Goal: Task Accomplishment & Management: Complete application form

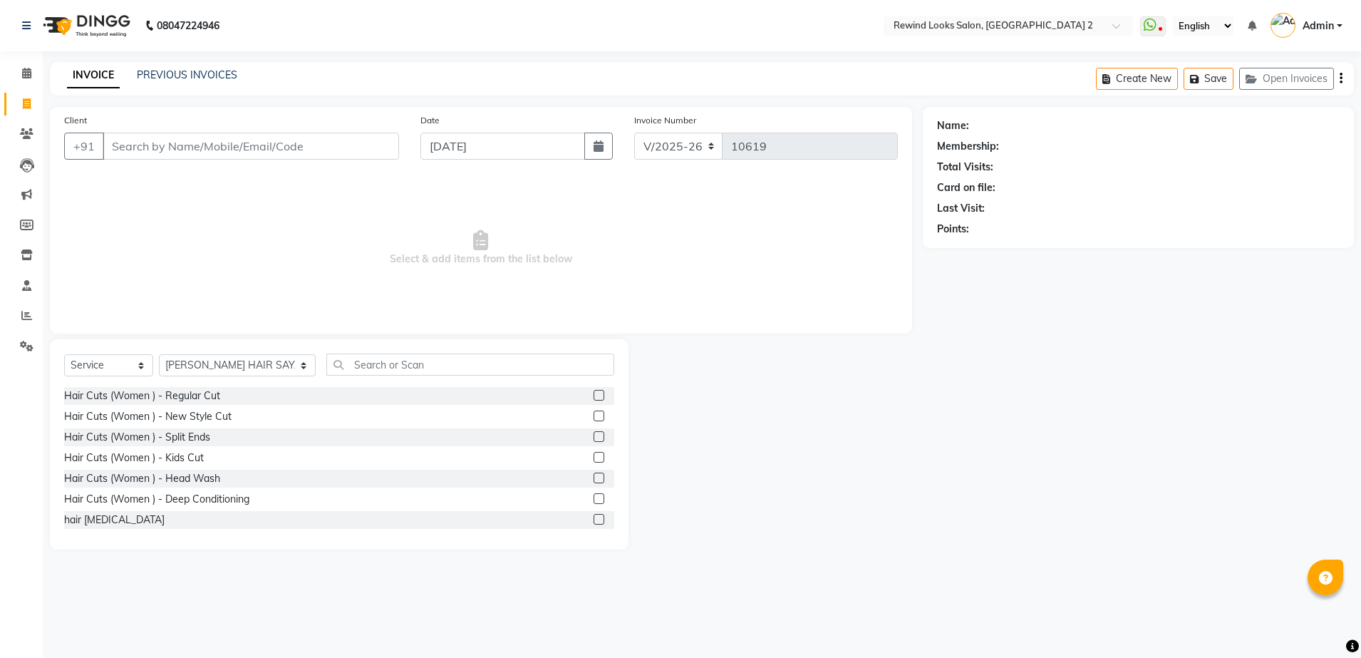
select select "4640"
select select "service"
select select "27076"
click at [123, 151] on input "Client" at bounding box center [251, 146] width 296 height 27
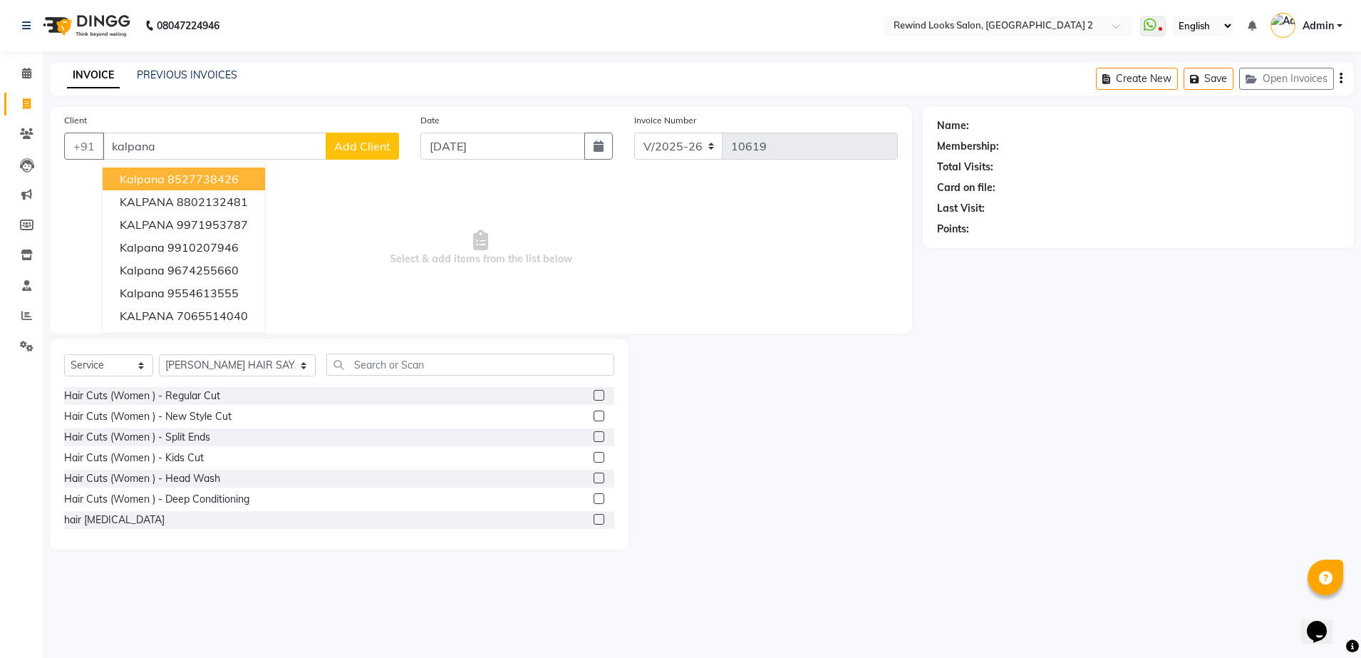
click at [157, 173] on span "kalpana" at bounding box center [142, 179] width 45 height 14
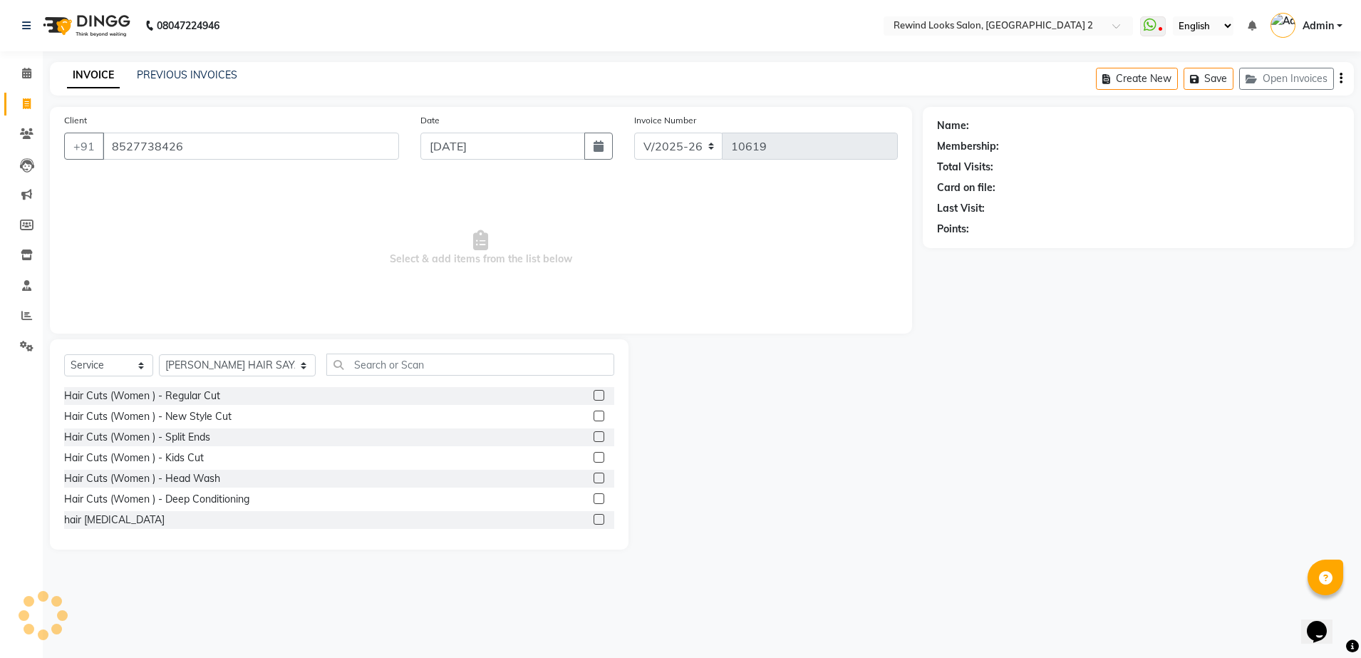
type input "8527738426"
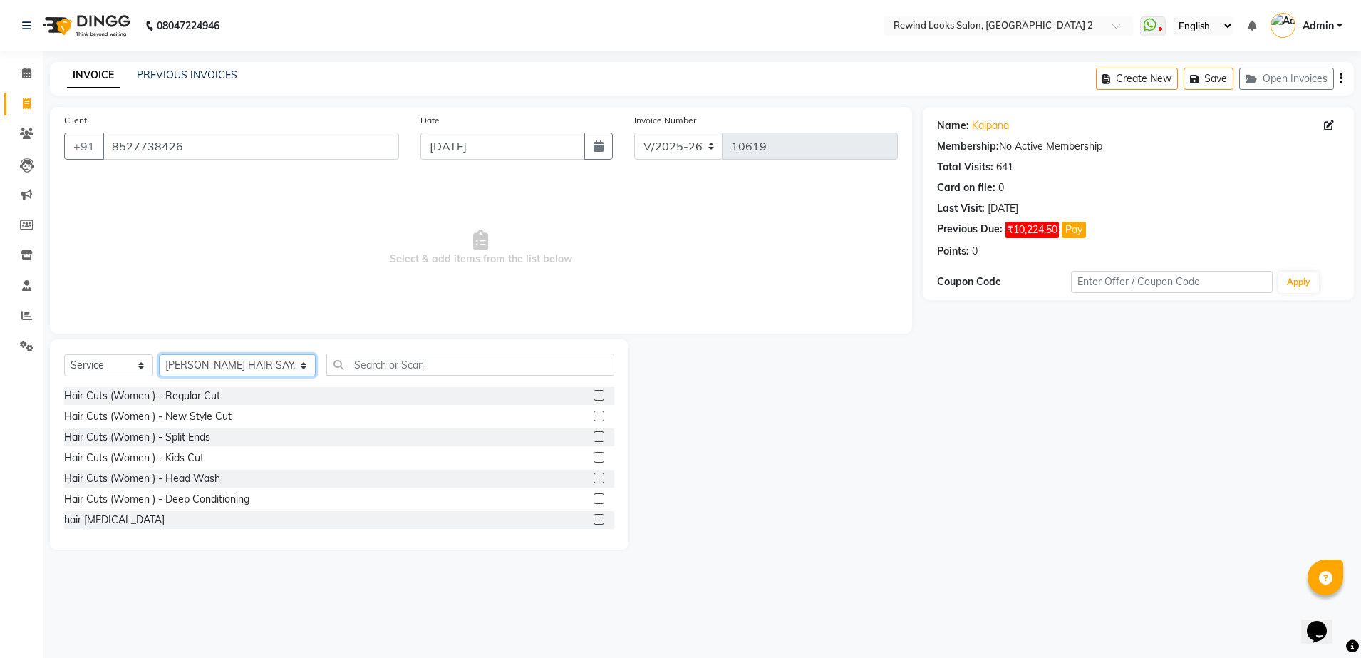
click at [221, 366] on select "Select Stylist [PERSON_NAME] aayat ADMIN Alfad hair Casa Ali Hair [PERSON_NAME]…" at bounding box center [237, 365] width 157 height 22
select select "58106"
click at [159, 354] on select "Select Stylist [PERSON_NAME] aayat ADMIN Alfad hair Casa Ali Hair [PERSON_NAME]…" at bounding box center [237, 365] width 157 height 22
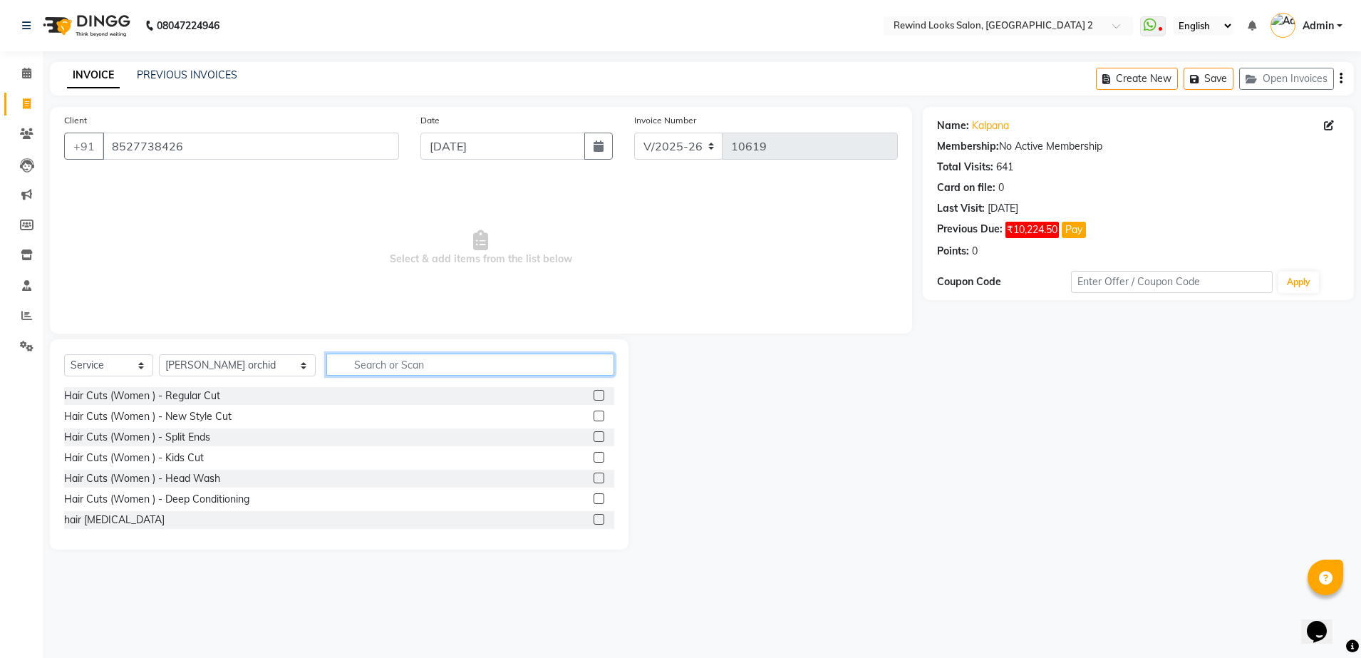
click at [368, 360] on input "text" at bounding box center [470, 364] width 288 height 22
type input "waxing"
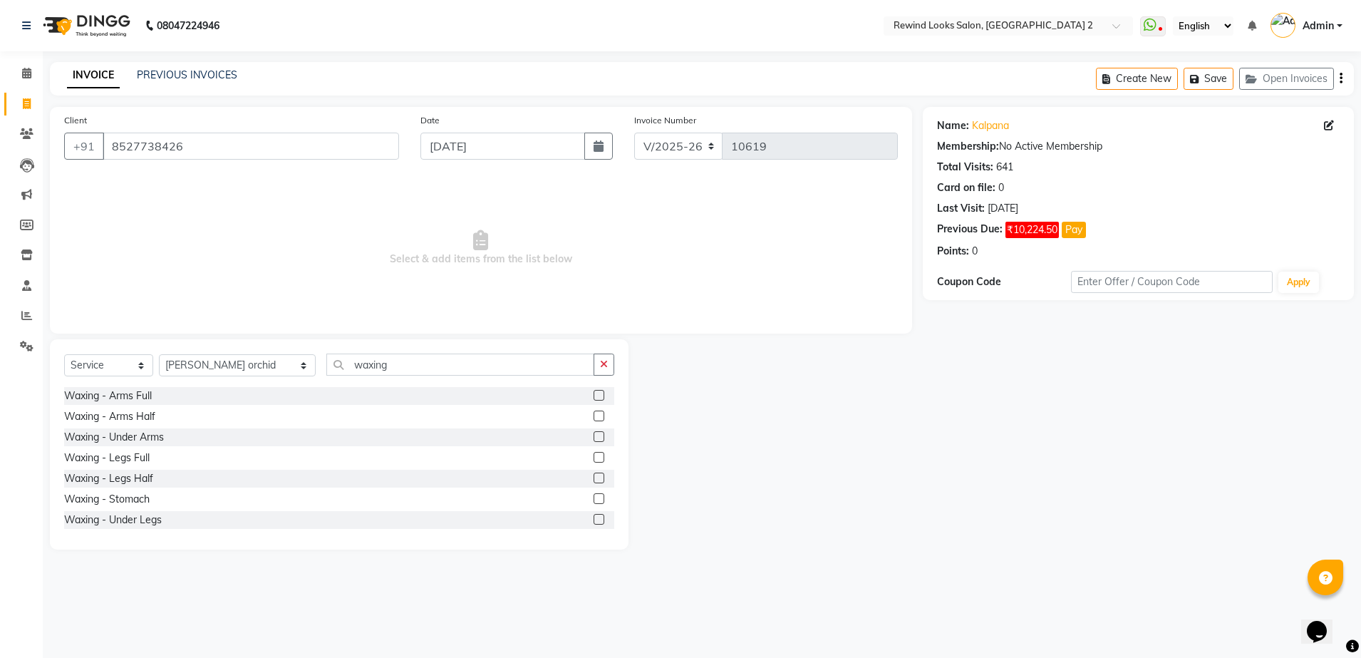
click at [594, 393] on label at bounding box center [599, 395] width 11 height 11
click at [594, 393] on input "checkbox" at bounding box center [598, 395] width 9 height 9
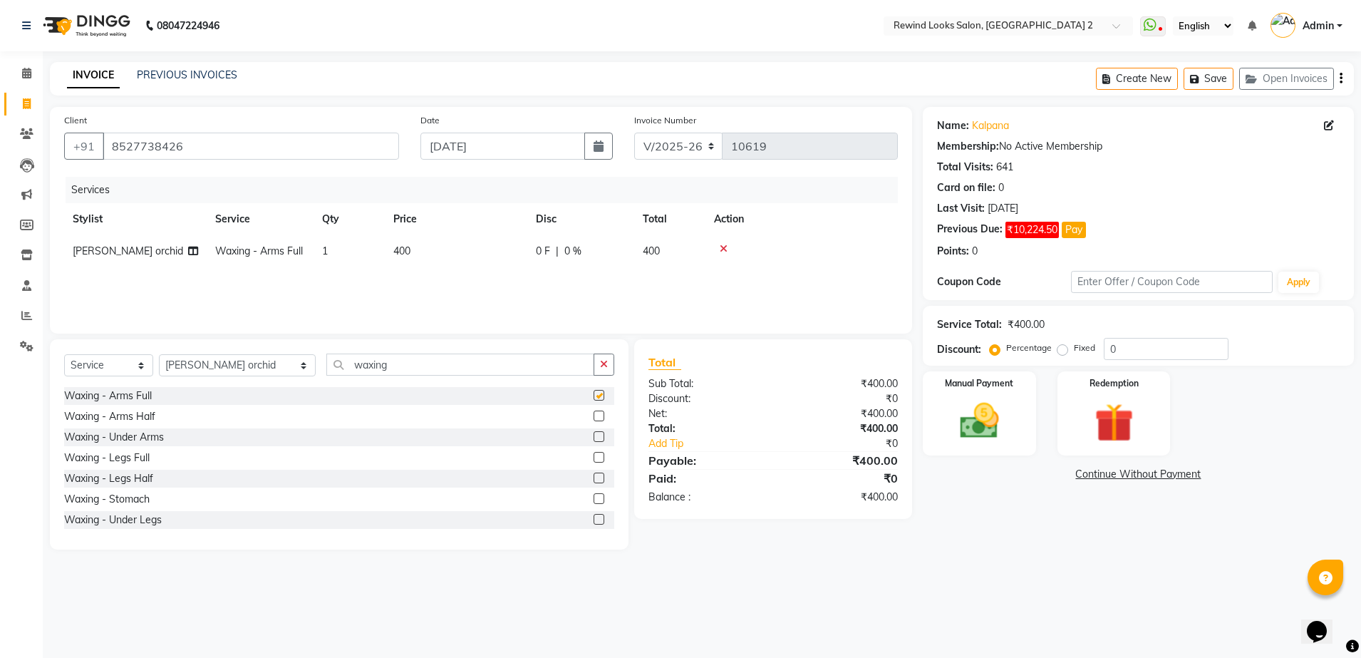
checkbox input "false"
click at [436, 249] on td "400" at bounding box center [456, 251] width 143 height 32
select select "58106"
click at [517, 257] on input "400" at bounding box center [522, 255] width 125 height 22
type input "4"
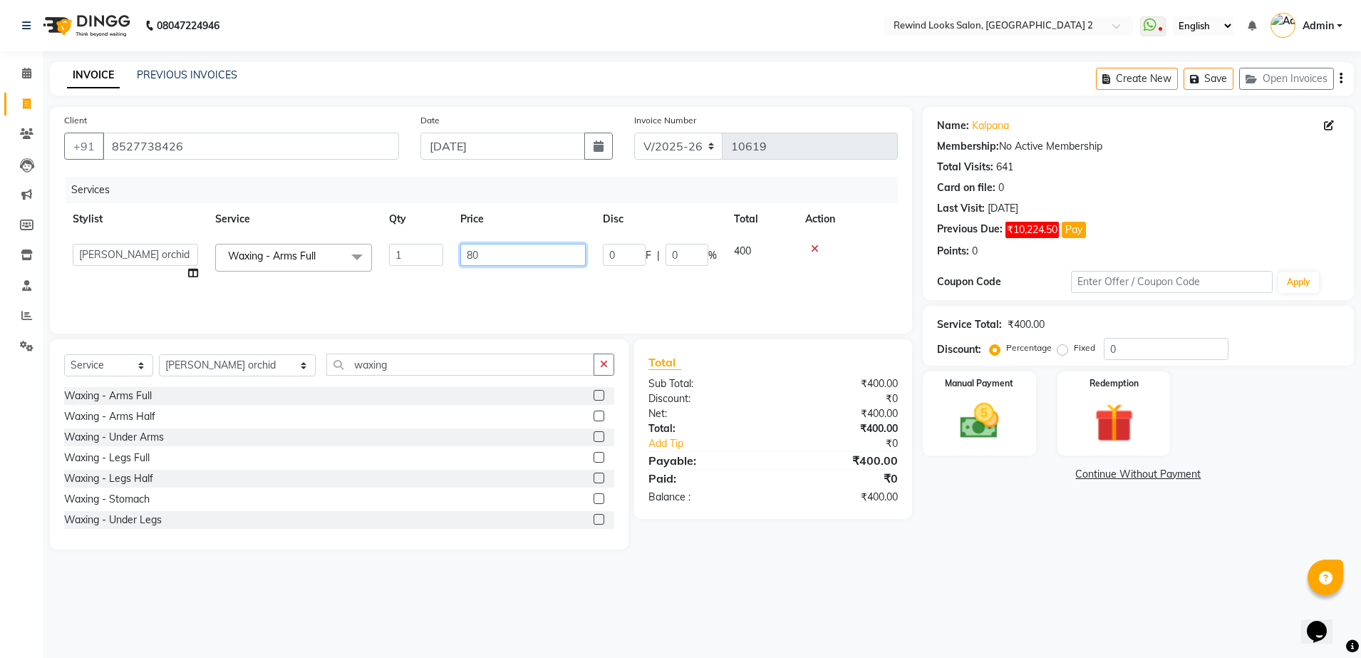
type input "800"
click at [544, 286] on div "Services Stylist Service Qty Price Disc Total Action [PERSON_NAME] orchid Waxin…" at bounding box center [481, 248] width 834 height 143
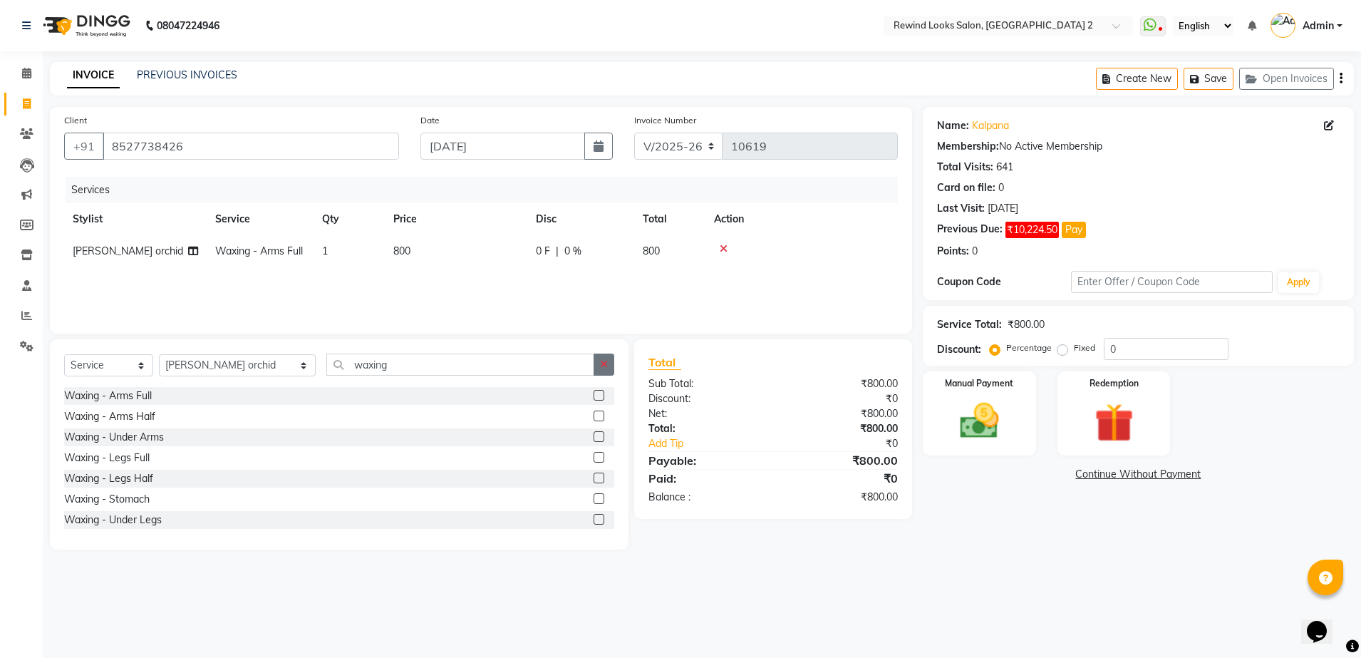
click at [604, 369] on button "button" at bounding box center [604, 364] width 21 height 22
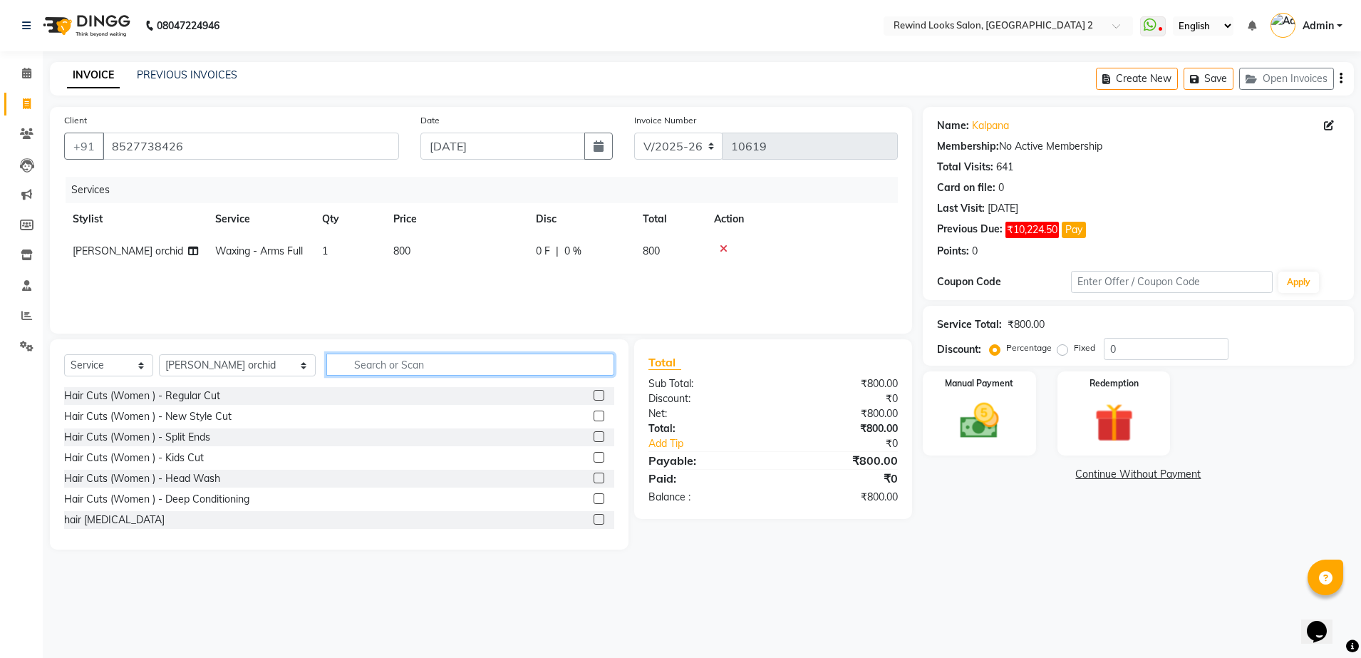
click at [348, 363] on input "text" at bounding box center [470, 364] width 288 height 22
type input "thread"
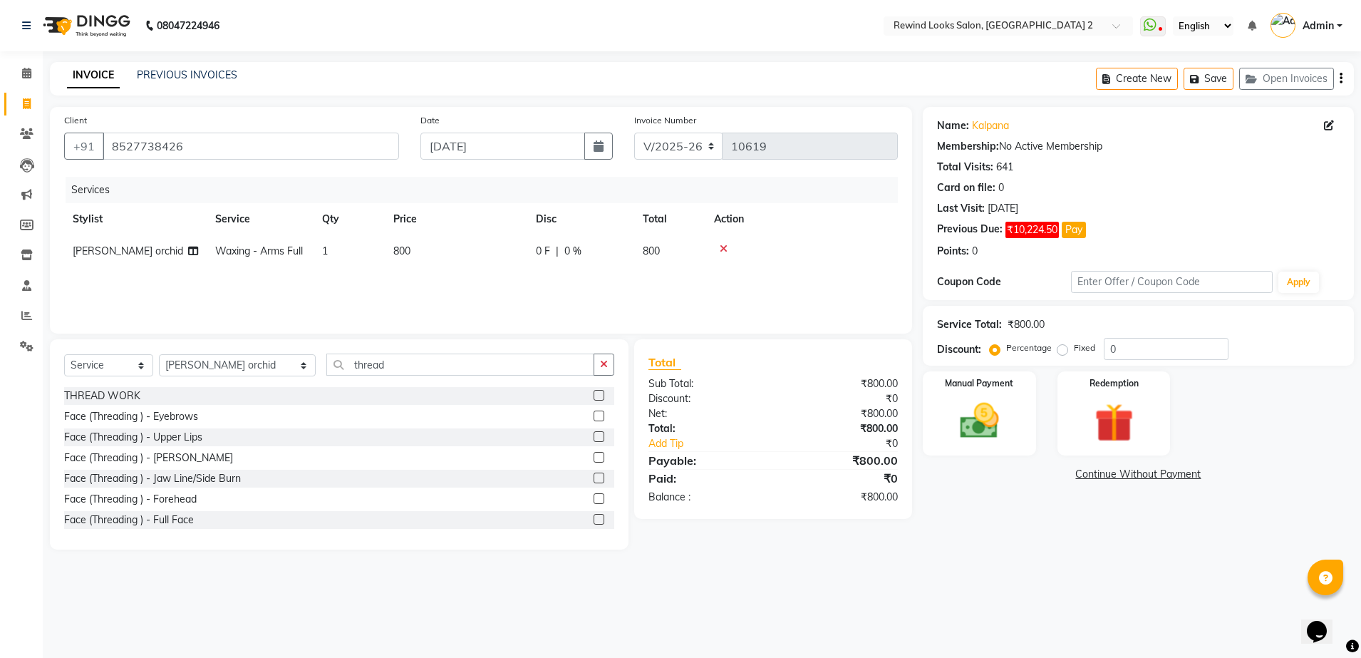
click at [594, 395] on label at bounding box center [599, 395] width 11 height 11
click at [594, 395] on input "checkbox" at bounding box center [598, 395] width 9 height 9
checkbox input "false"
click at [445, 286] on td "100" at bounding box center [456, 283] width 143 height 32
select select "58106"
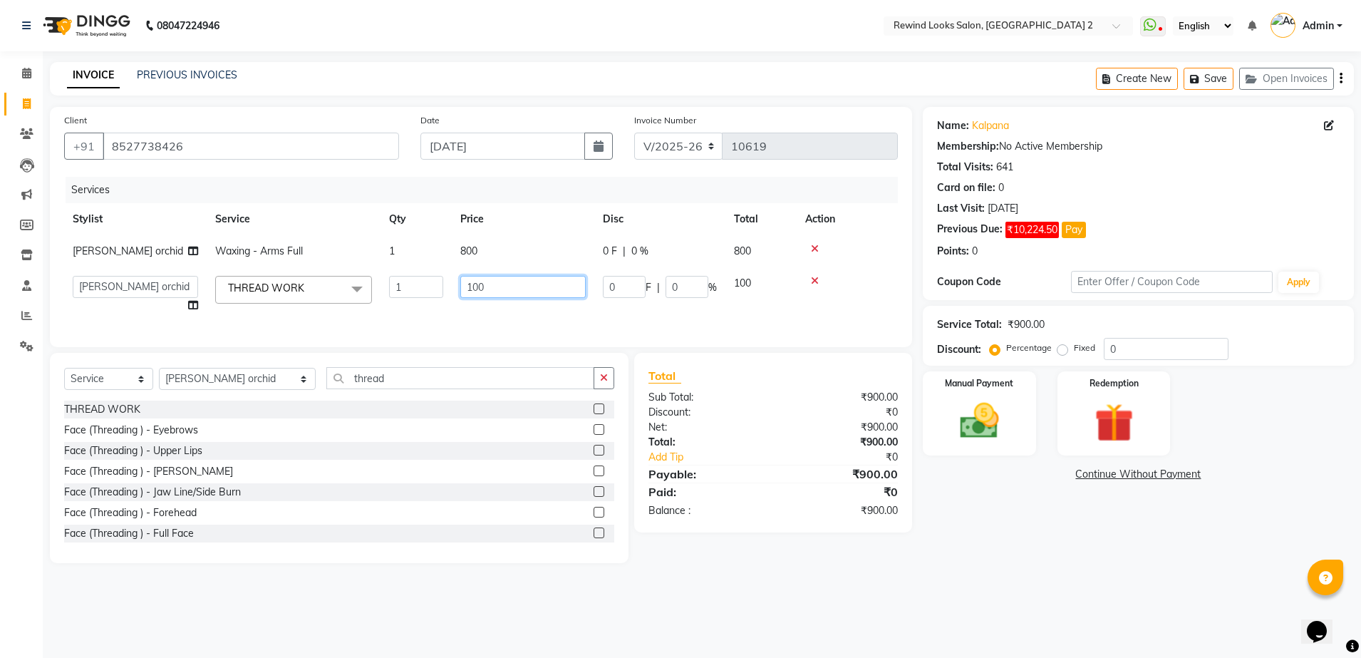
click at [527, 287] on input "100" at bounding box center [522, 287] width 125 height 22
type input "1"
type input "200"
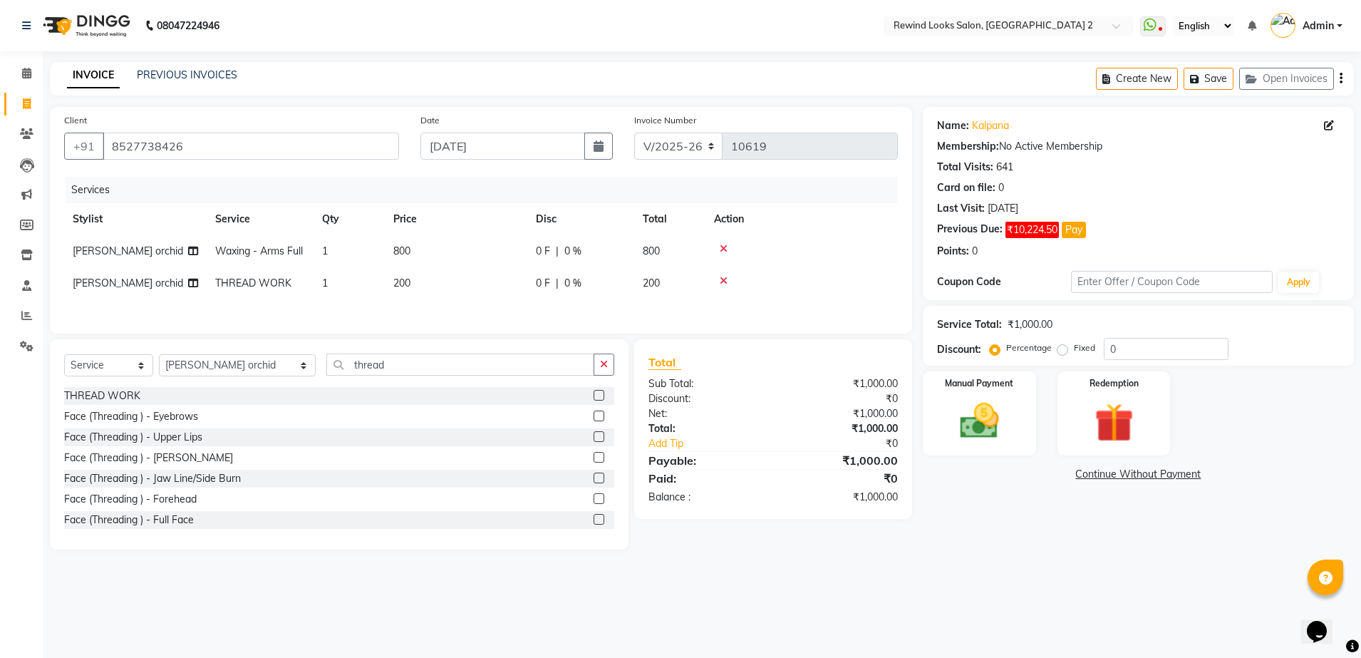
click at [552, 308] on div "Services Stylist Service Qty Price Disc Total Action [PERSON_NAME] orchid Waxin…" at bounding box center [481, 248] width 834 height 143
click at [227, 370] on select "Select Stylist [PERSON_NAME] aayat ADMIN Alfad hair Casa Ali Hair [PERSON_NAME]…" at bounding box center [237, 365] width 157 height 22
click at [357, 371] on input "thread" at bounding box center [460, 364] width 268 height 22
type input "t"
click at [718, 281] on div at bounding box center [801, 281] width 175 height 10
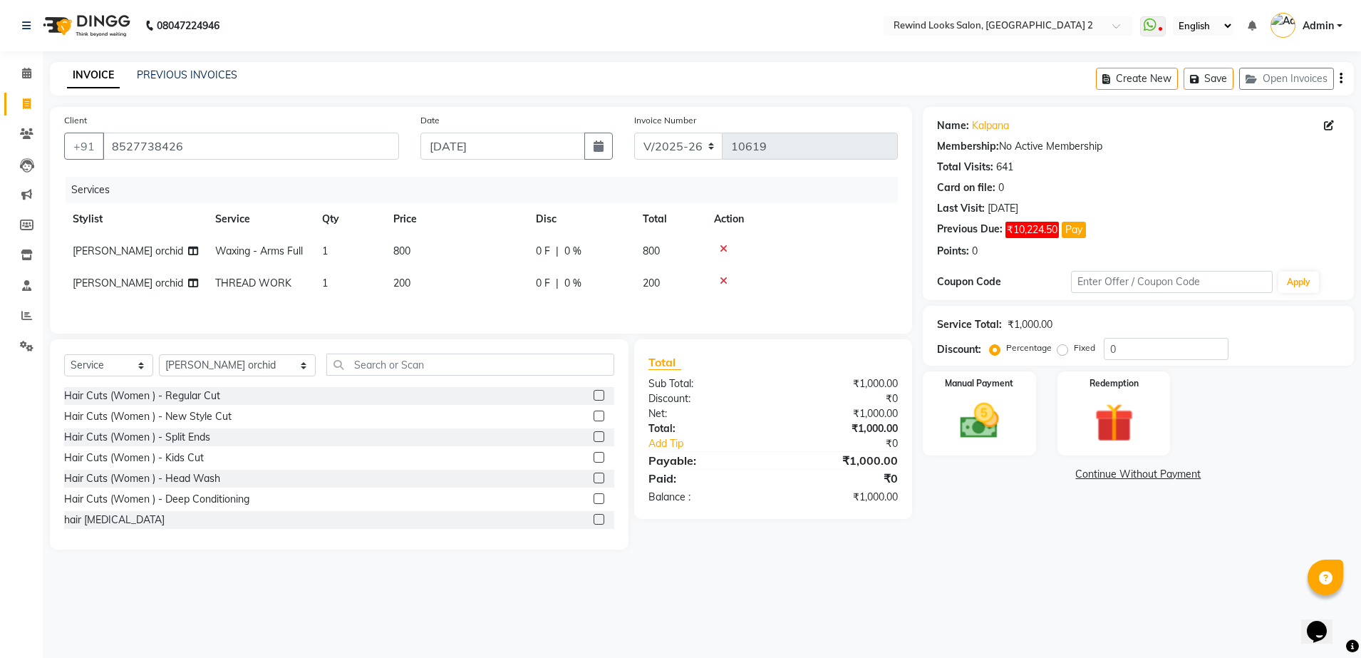
click at [722, 279] on icon at bounding box center [724, 281] width 8 height 10
click at [425, 250] on td "800" at bounding box center [456, 251] width 143 height 32
select select "58106"
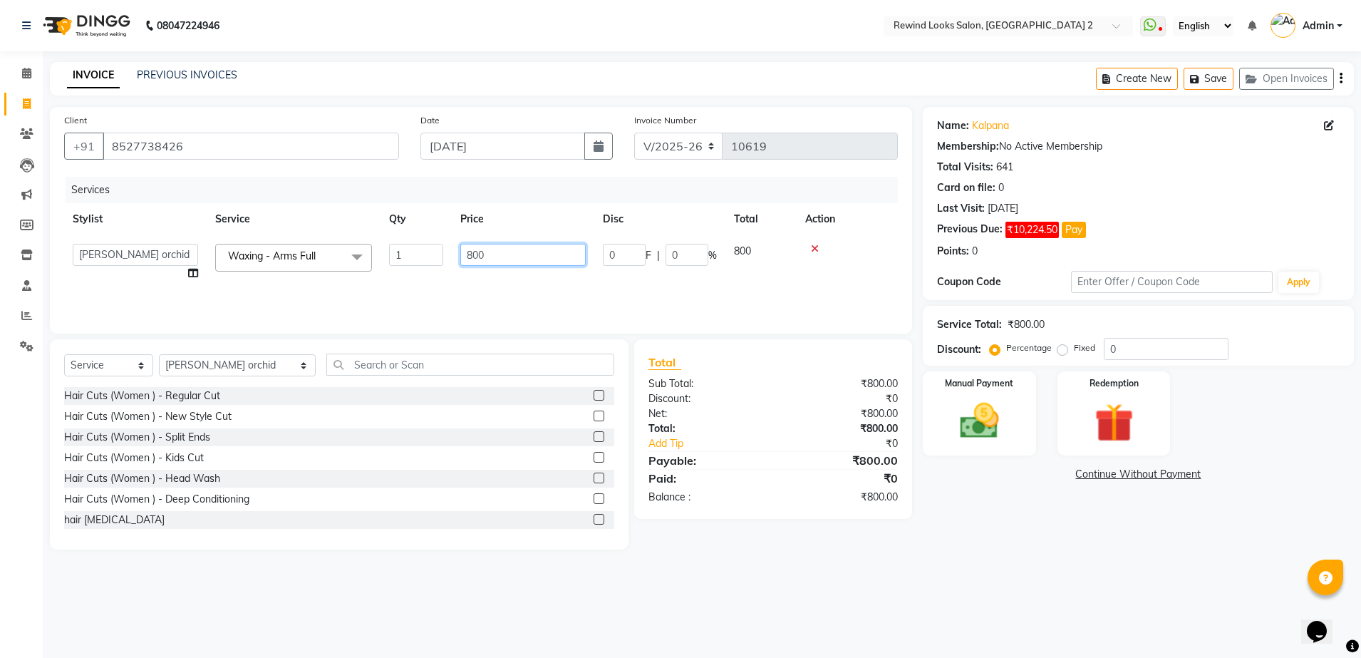
click at [493, 247] on input "800" at bounding box center [522, 255] width 125 height 22
type input "8"
type input "1880"
click at [522, 290] on div "Services Stylist Service Qty Price Disc Total Action [PERSON_NAME] orchid Waxin…" at bounding box center [481, 248] width 834 height 143
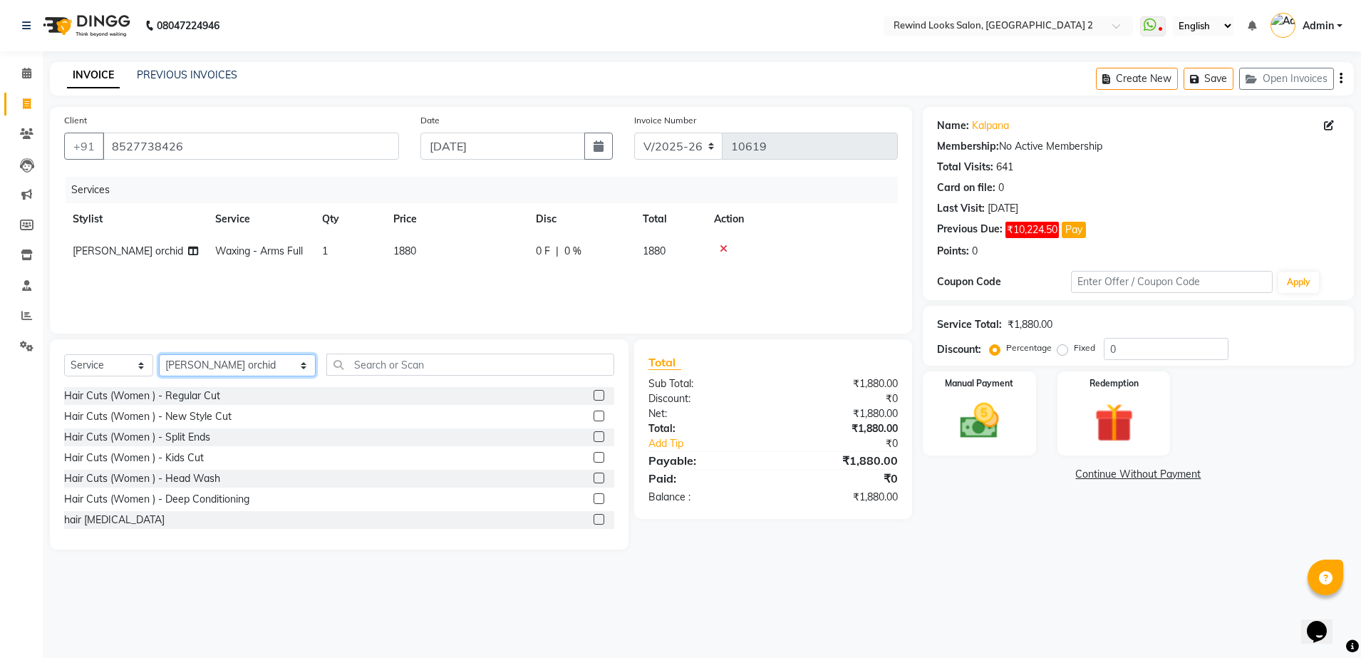
click at [194, 361] on select "Select Stylist [PERSON_NAME] aayat ADMIN Alfad hair Casa Ali Hair [PERSON_NAME]…" at bounding box center [237, 365] width 157 height 22
select select "91668"
click at [159, 354] on select "Select Stylist [PERSON_NAME] aayat ADMIN Alfad hair Casa Ali Hair [PERSON_NAME]…" at bounding box center [237, 365] width 157 height 22
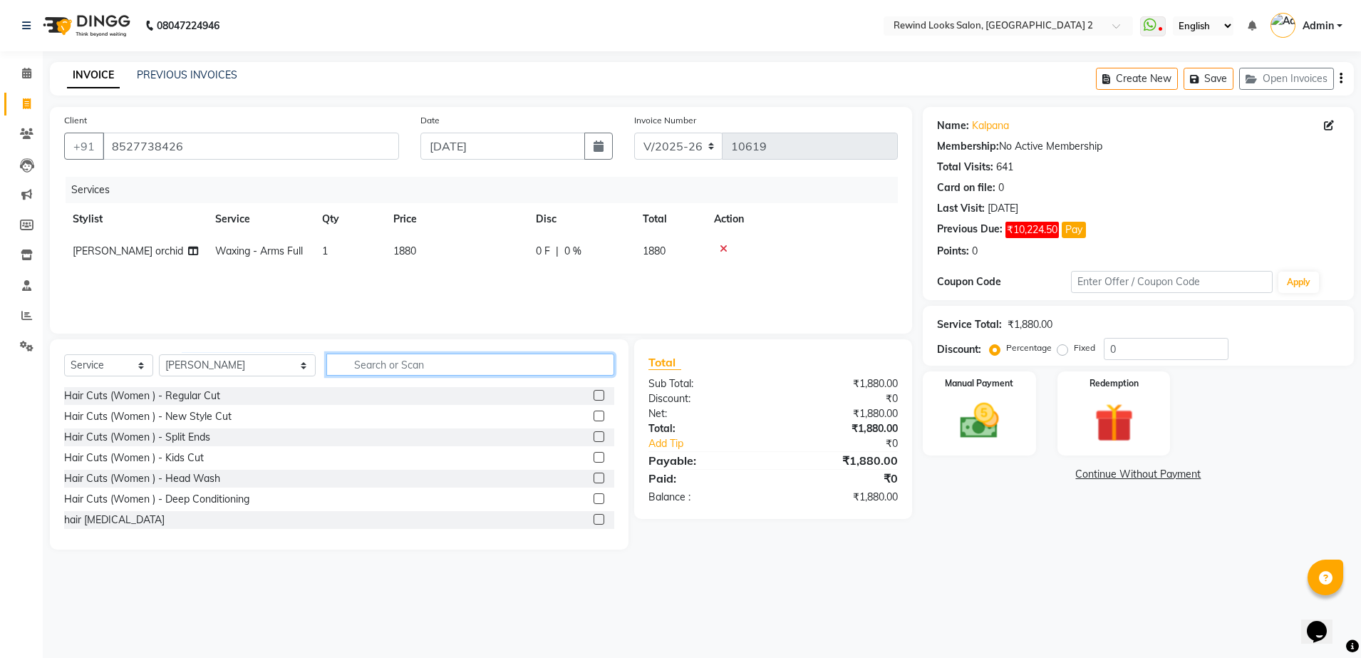
click at [348, 368] on input "text" at bounding box center [470, 364] width 288 height 22
type input "glo"
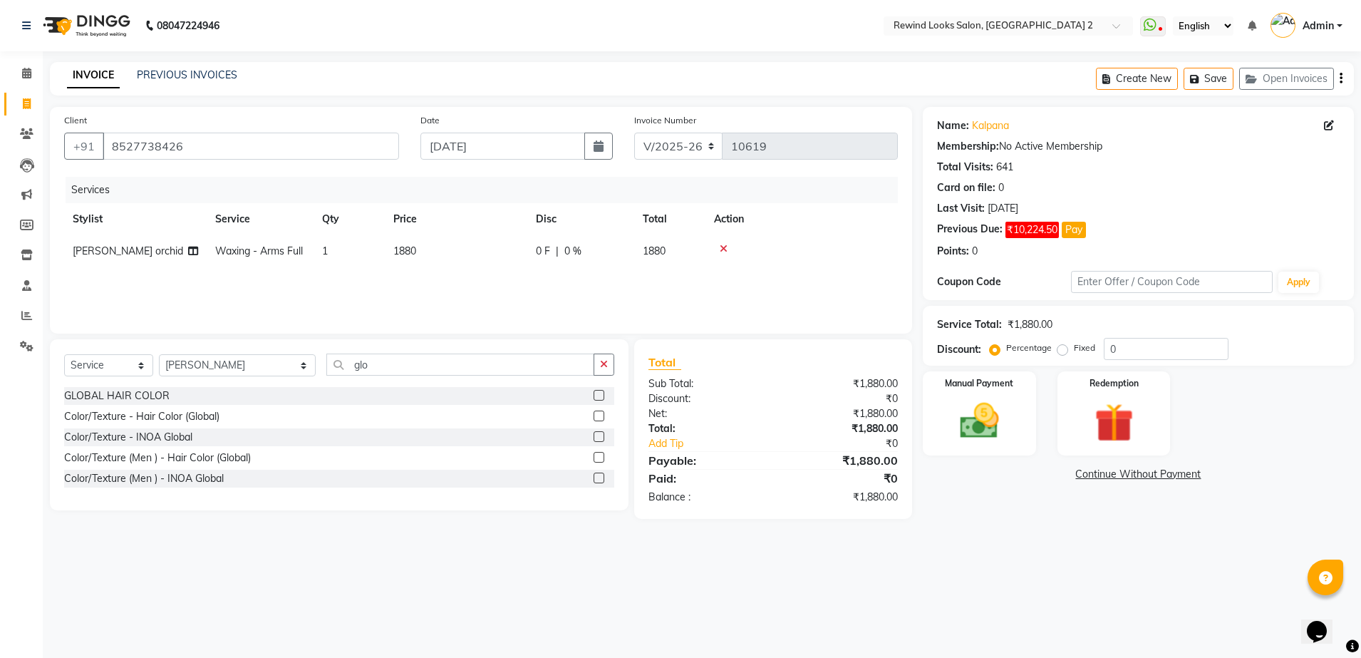
click at [597, 393] on label at bounding box center [599, 395] width 11 height 11
click at [597, 393] on input "checkbox" at bounding box center [598, 395] width 9 height 9
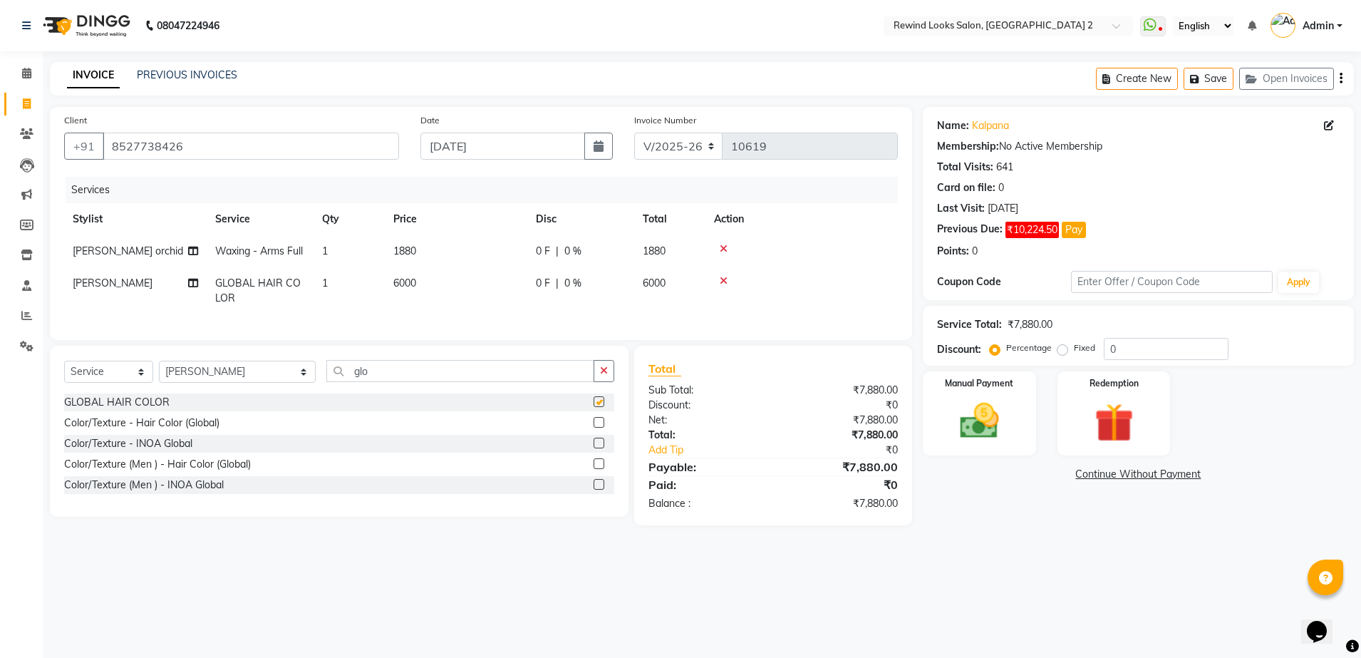
checkbox input "false"
click at [462, 284] on td "6000" at bounding box center [456, 290] width 143 height 47
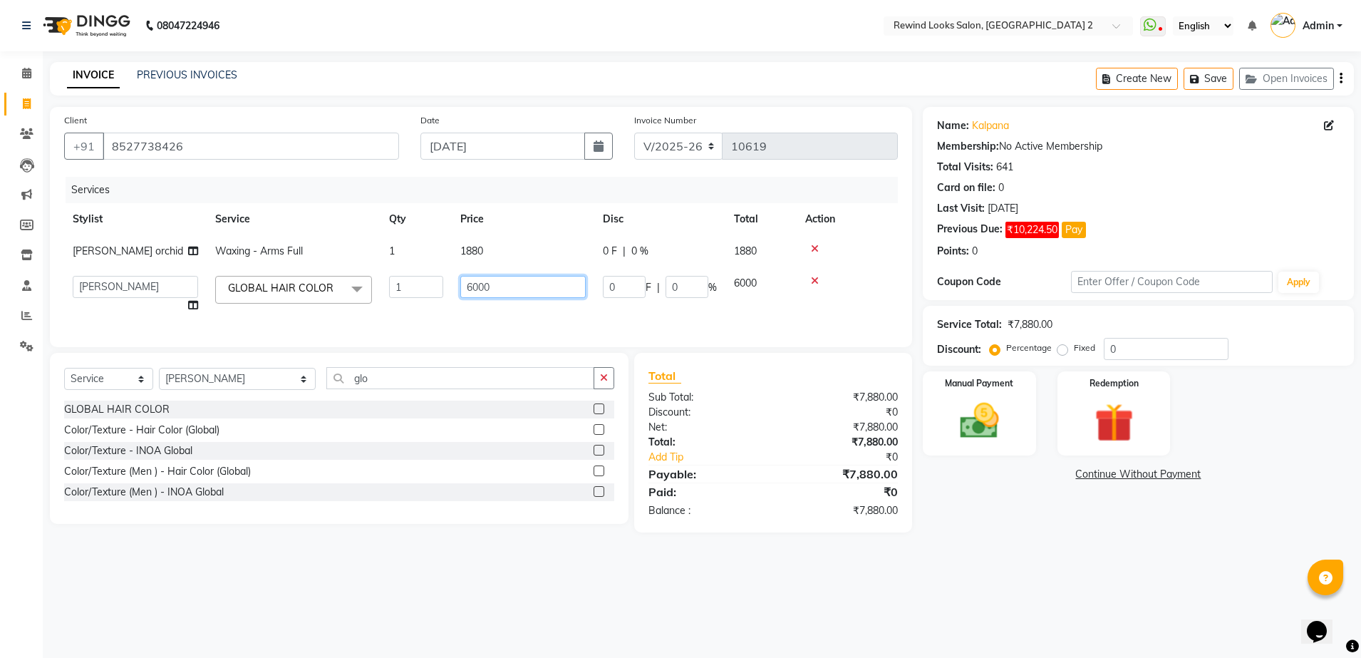
click at [507, 277] on input "6000" at bounding box center [522, 287] width 125 height 22
type input "6"
type input "5500"
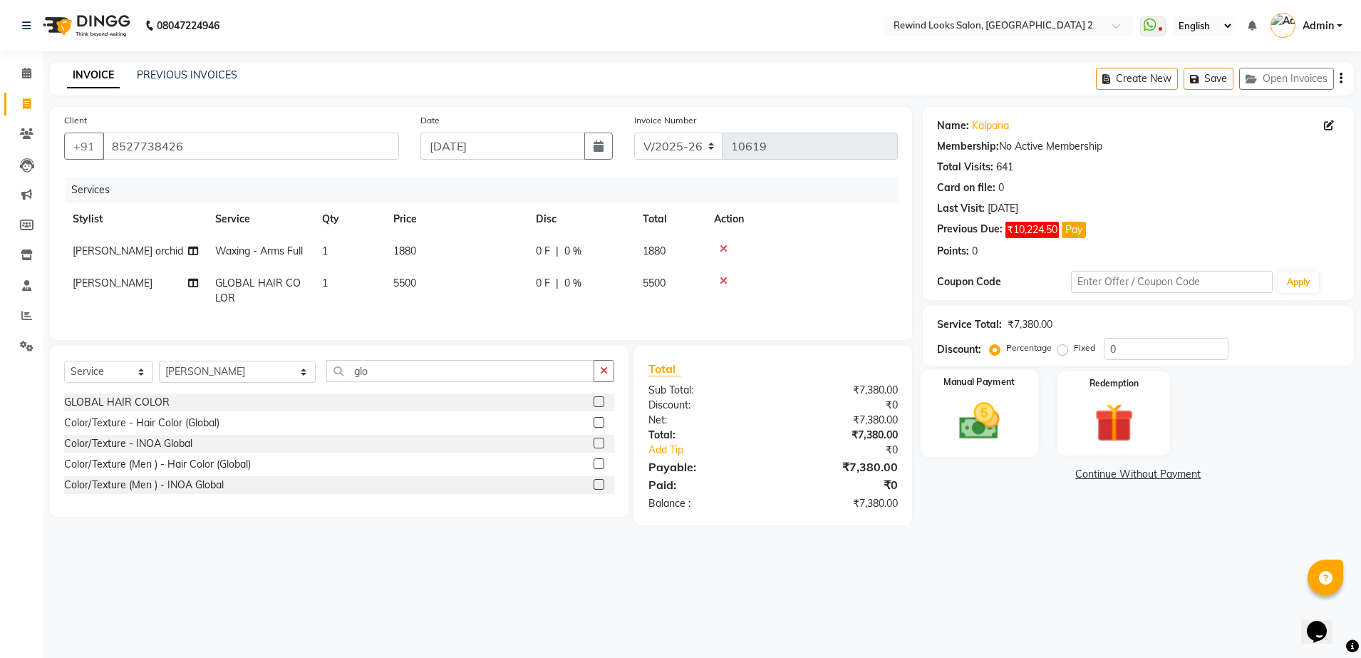
click at [972, 420] on img at bounding box center [979, 421] width 66 height 47
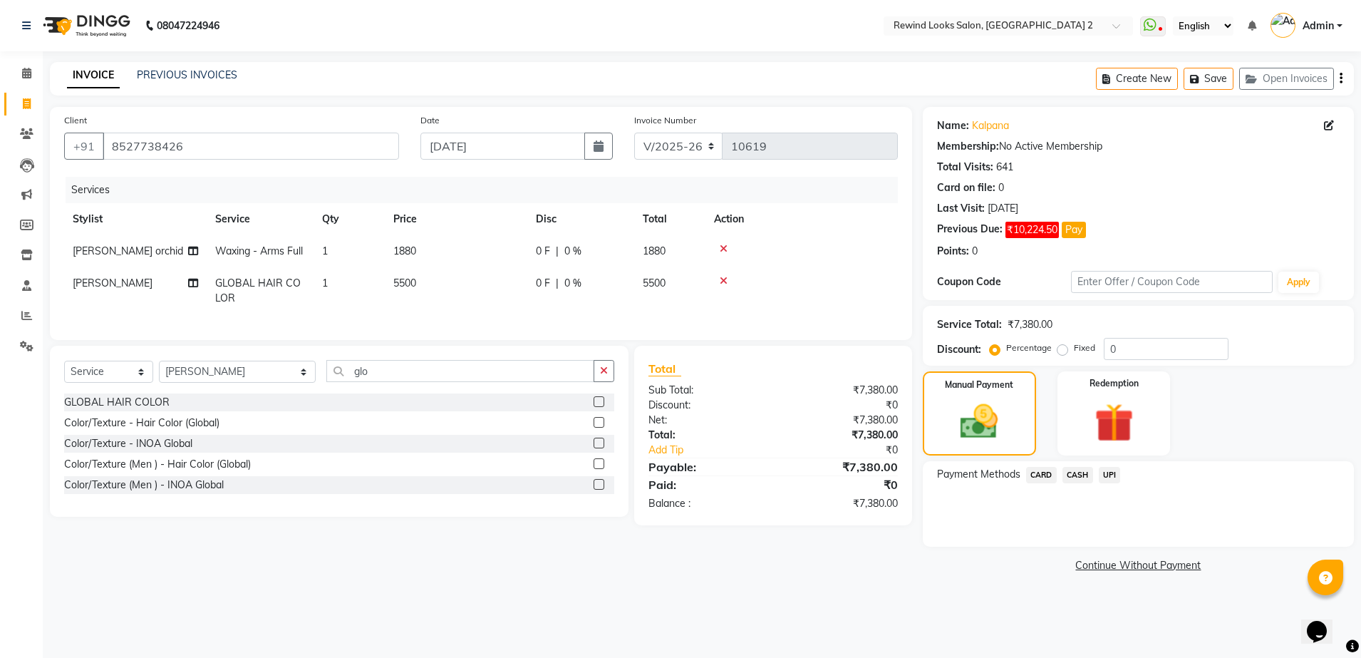
click at [1107, 468] on span "UPI" at bounding box center [1110, 475] width 22 height 16
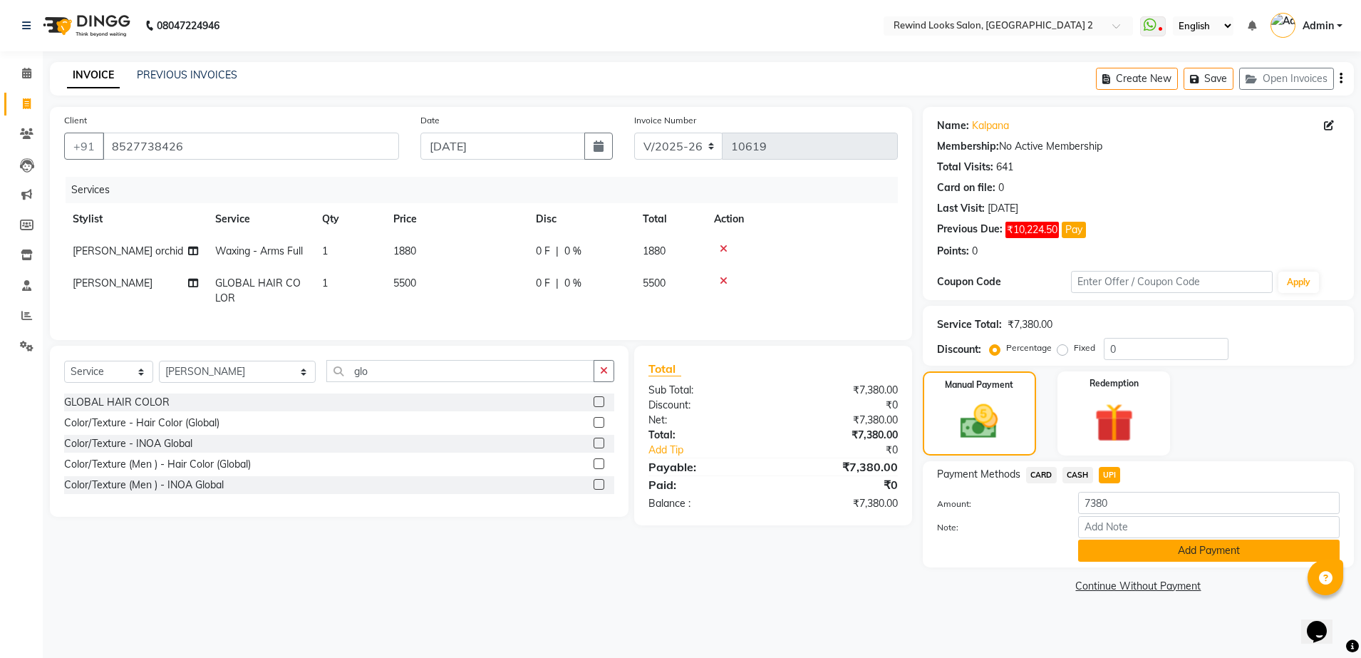
click at [1135, 547] on button "Add Payment" at bounding box center [1209, 550] width 262 height 22
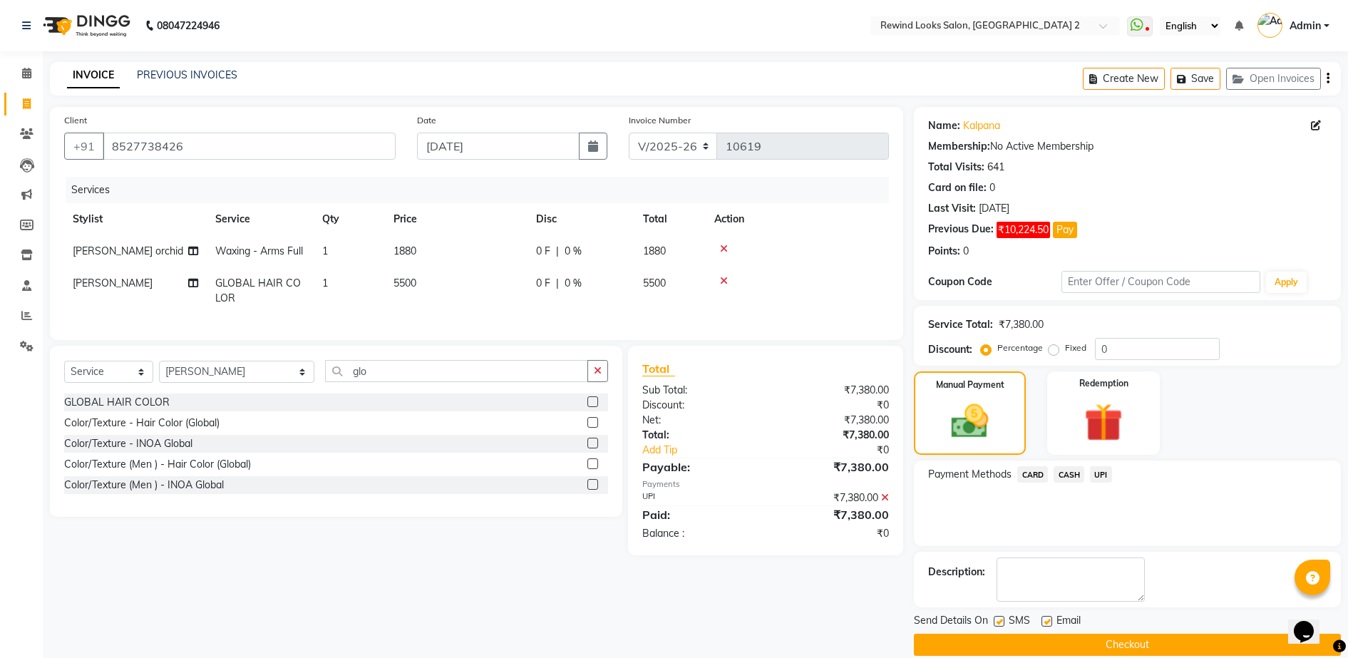
click at [1127, 646] on button "Checkout" at bounding box center [1127, 644] width 427 height 22
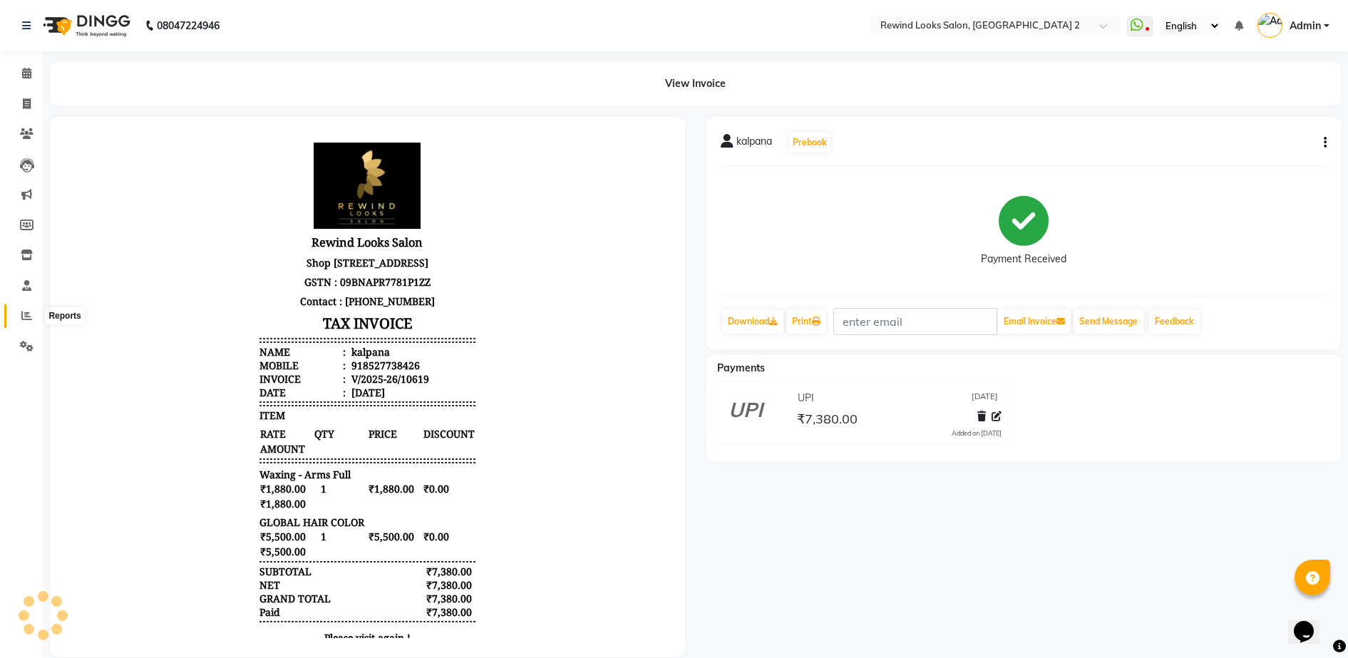
click at [27, 316] on icon at bounding box center [26, 315] width 11 height 11
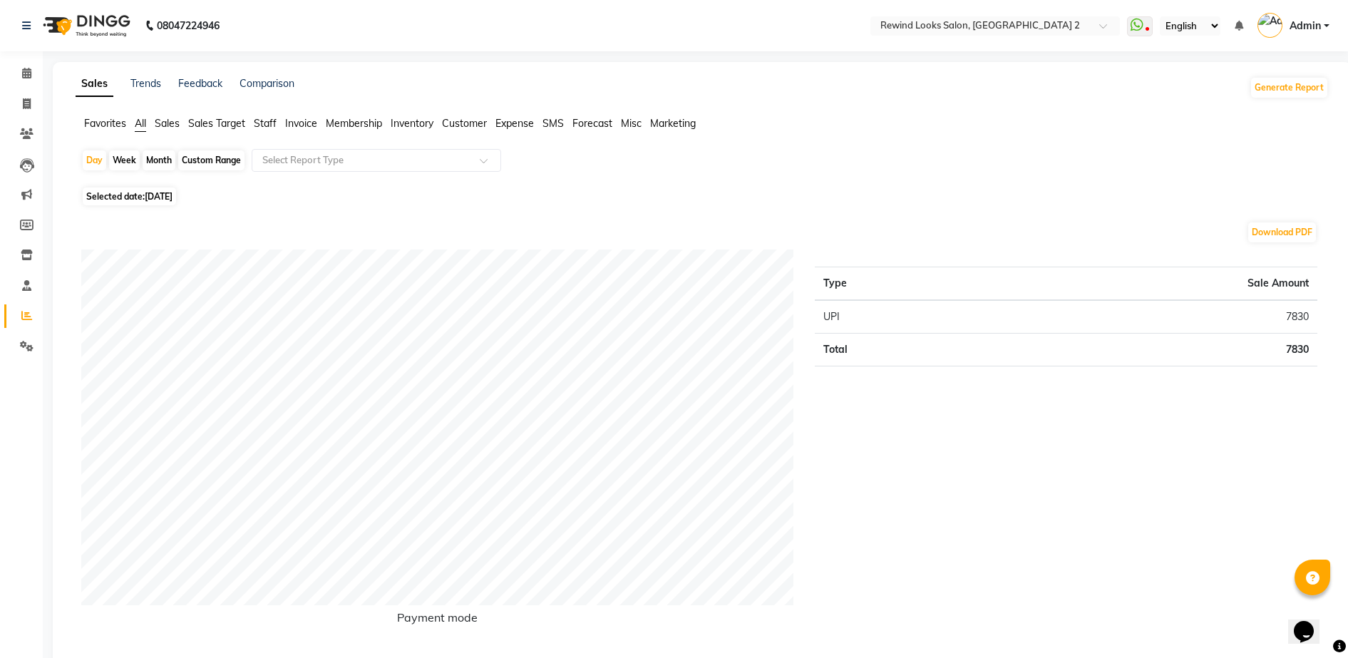
click at [276, 122] on span "Staff" at bounding box center [265, 123] width 23 height 13
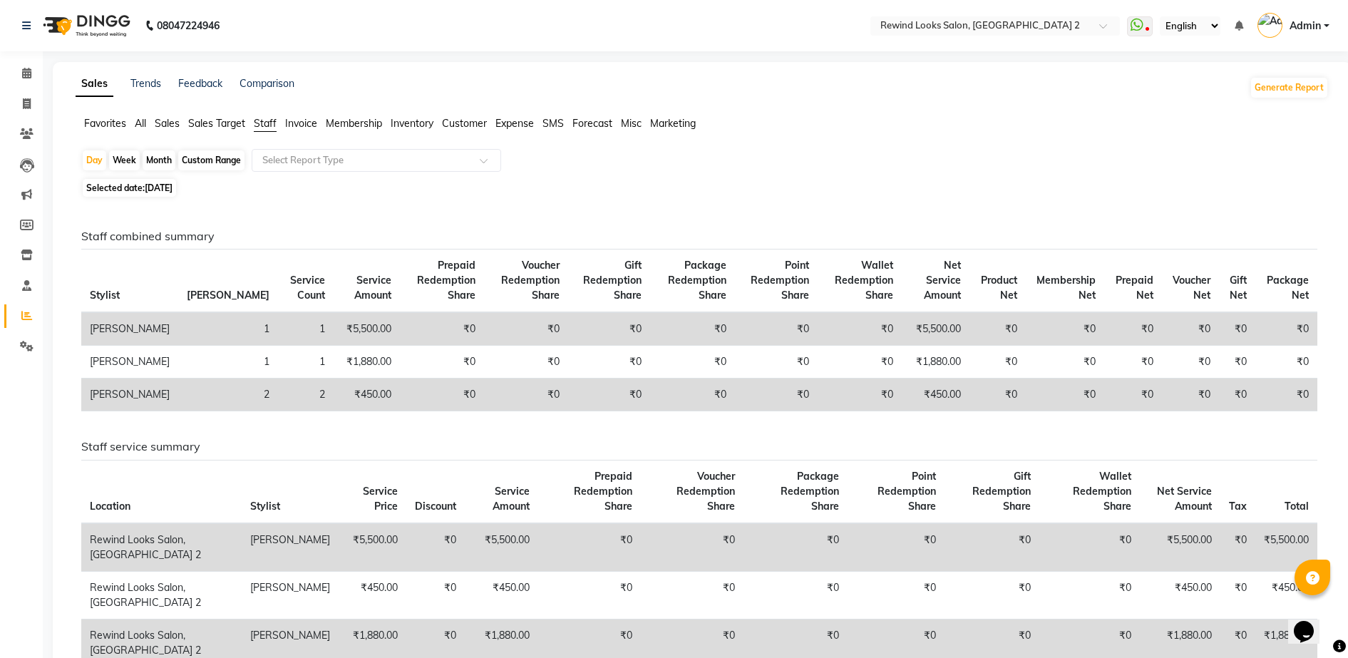
click at [168, 161] on div "Month" at bounding box center [159, 160] width 33 height 20
select select "10"
select select "2025"
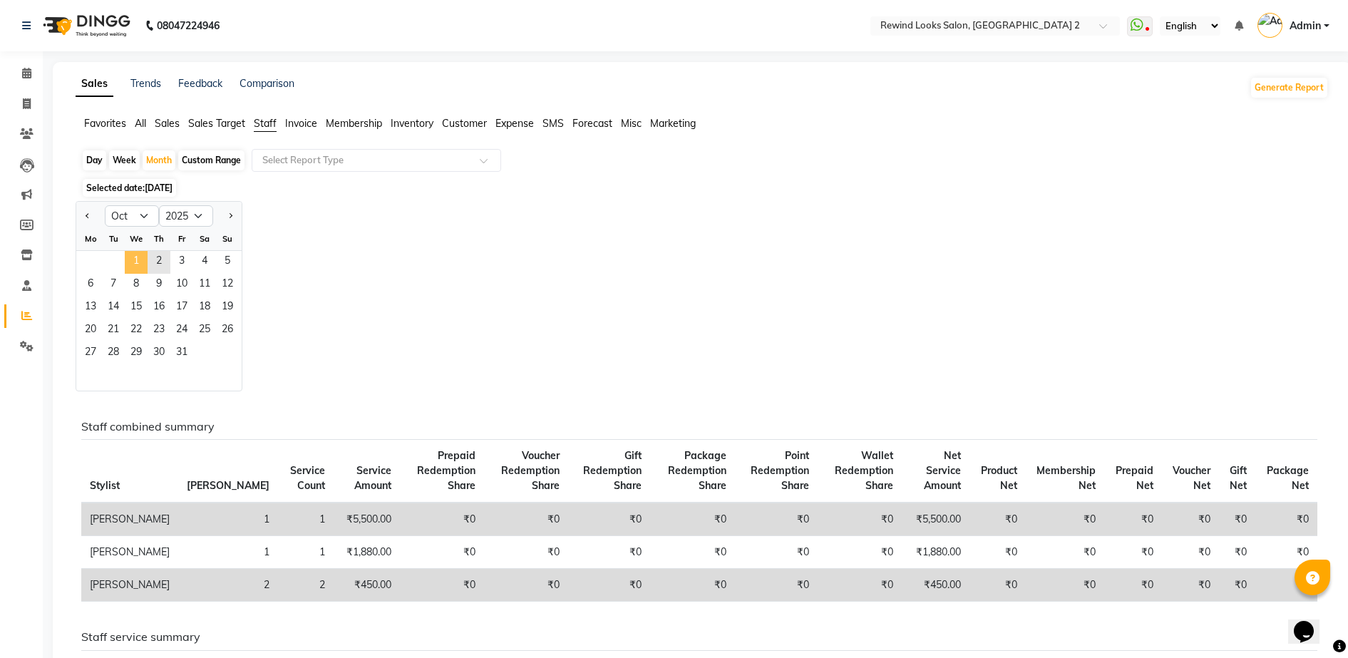
click at [138, 255] on span "1" at bounding box center [136, 262] width 23 height 23
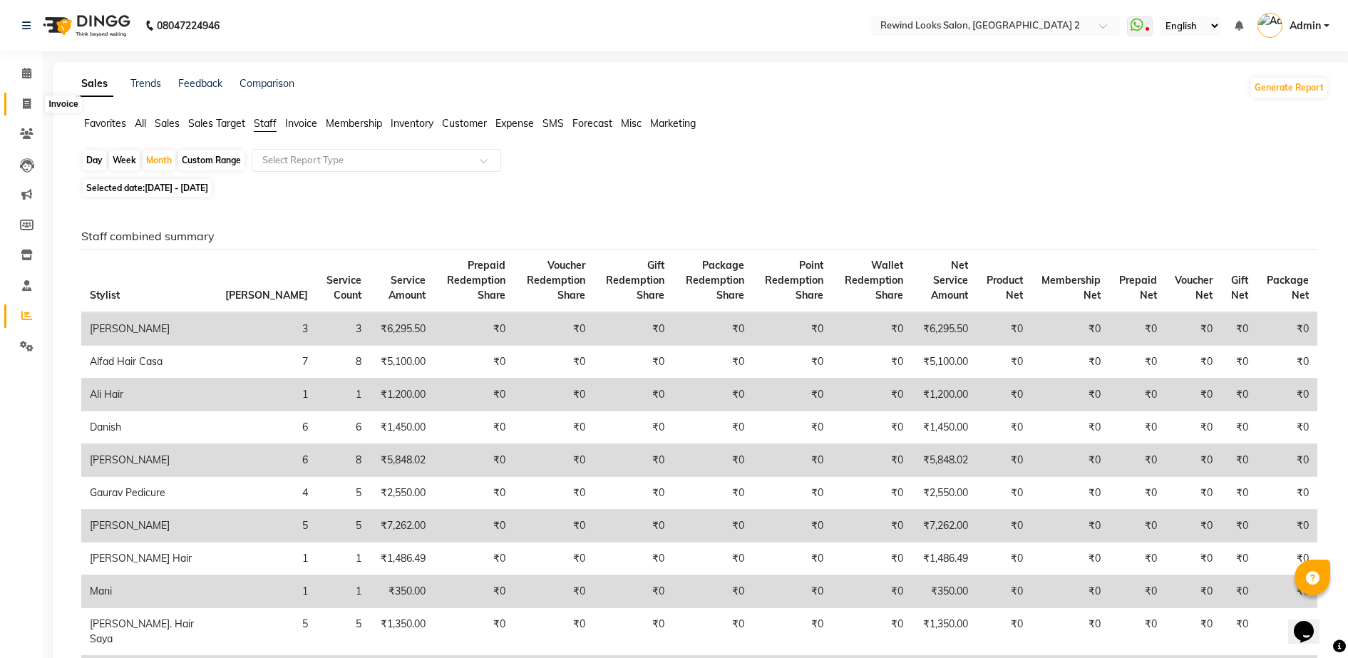
click at [30, 103] on icon at bounding box center [27, 103] width 8 height 11
select select "service"
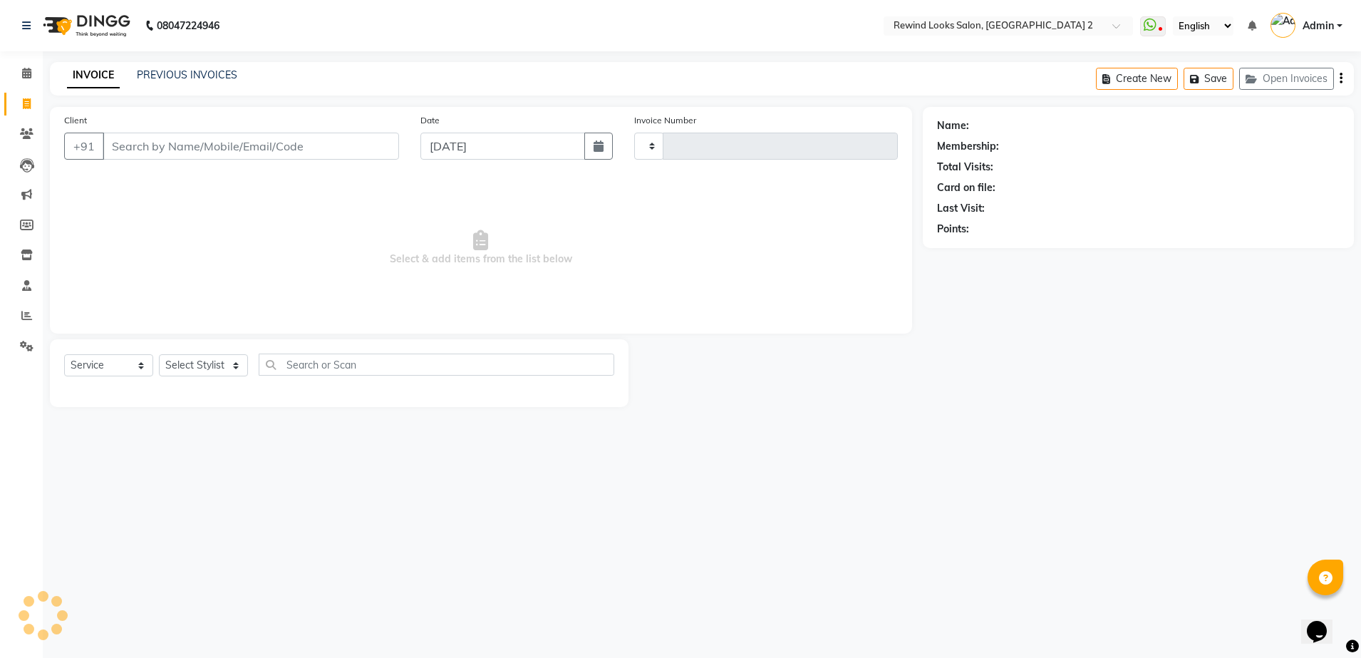
type input "10620"
select select "4640"
select select "27076"
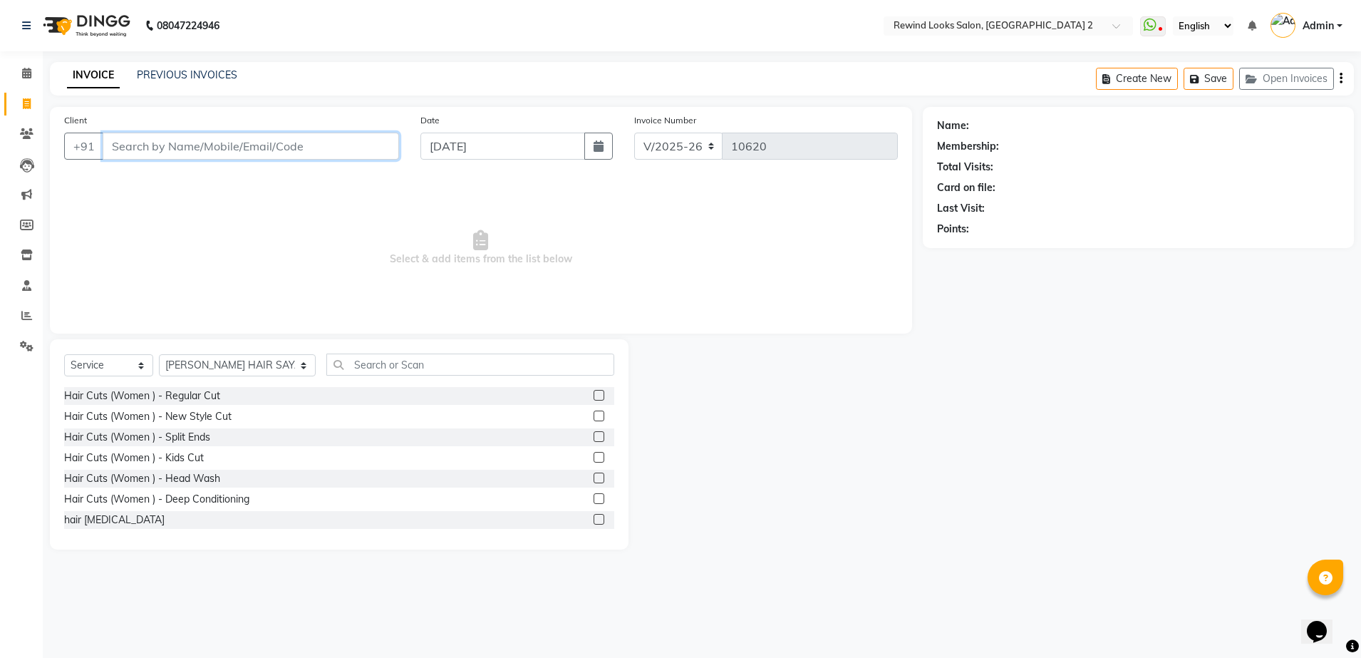
click at [187, 147] on input "Client" at bounding box center [251, 146] width 296 height 27
type input "9205934888"
click at [374, 155] on button "Add Client" at bounding box center [362, 146] width 73 height 27
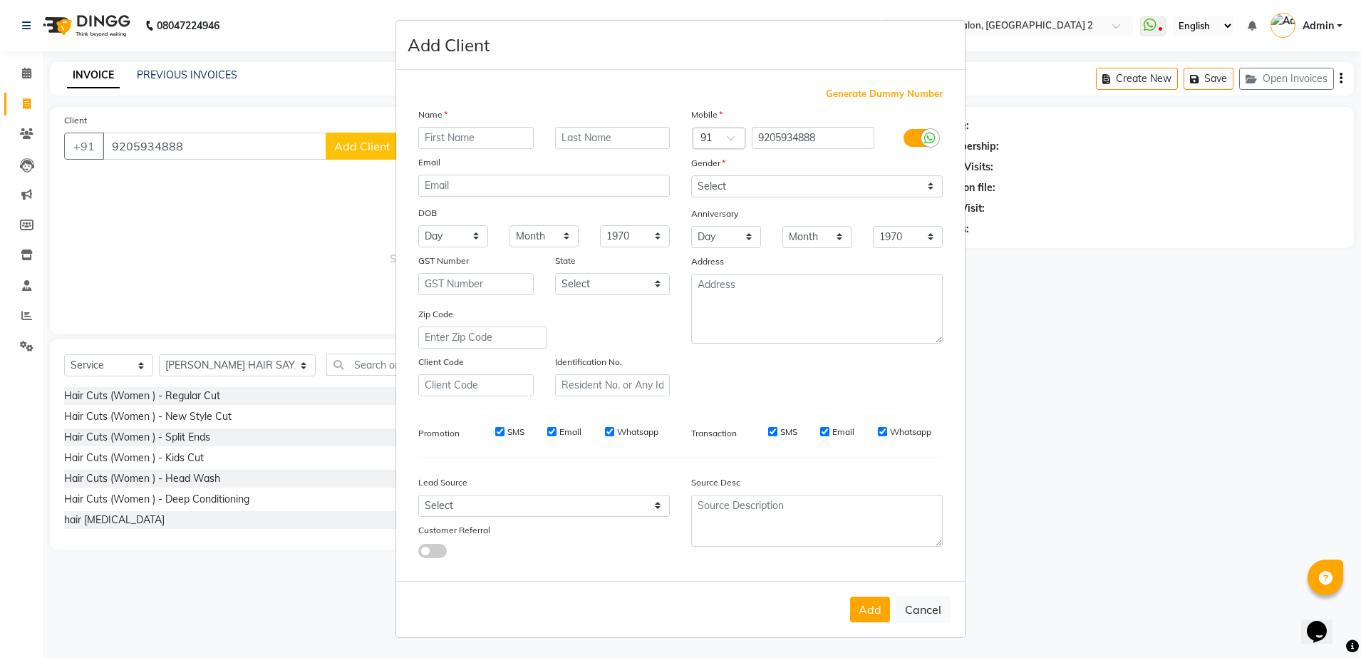
click at [445, 143] on input "text" at bounding box center [475, 138] width 115 height 22
type input "[PERSON_NAME]"
click at [762, 178] on select "Select [DEMOGRAPHIC_DATA] [DEMOGRAPHIC_DATA] Other Prefer Not To Say" at bounding box center [817, 186] width 252 height 22
select select "[DEMOGRAPHIC_DATA]"
click at [691, 175] on select "Select [DEMOGRAPHIC_DATA] [DEMOGRAPHIC_DATA] Other Prefer Not To Say" at bounding box center [817, 186] width 252 height 22
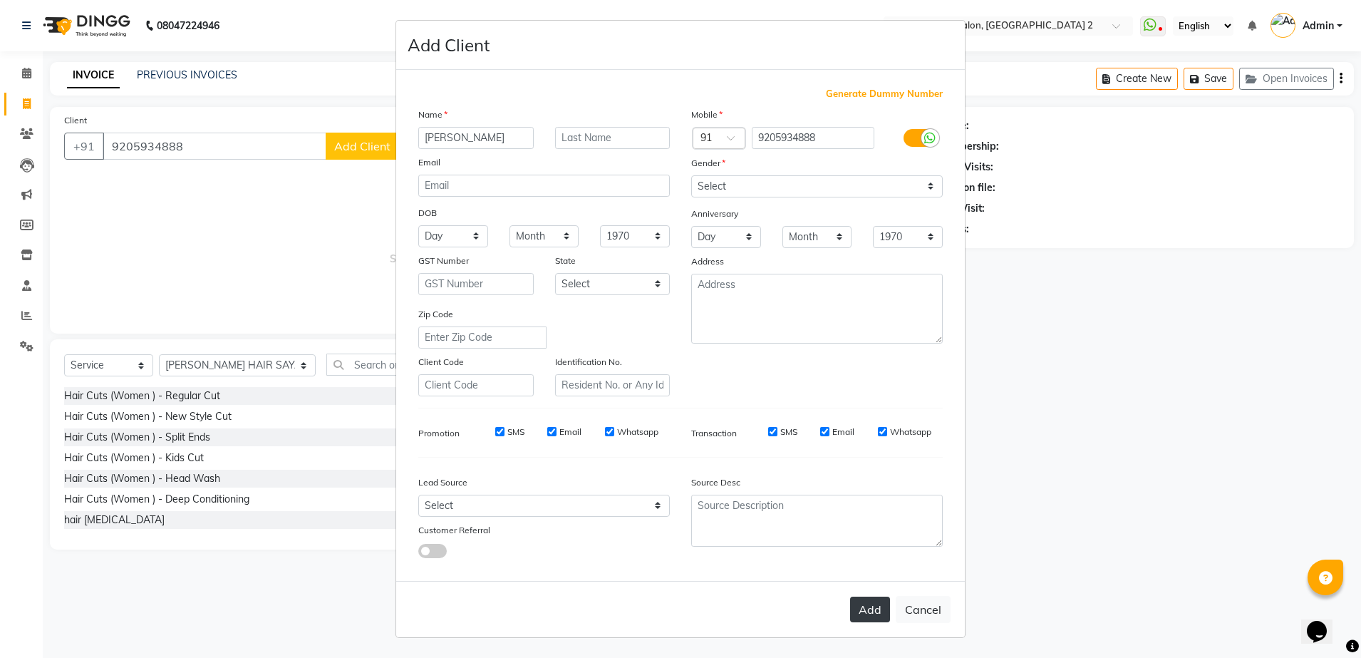
click at [885, 604] on button "Add" at bounding box center [870, 609] width 40 height 26
select select
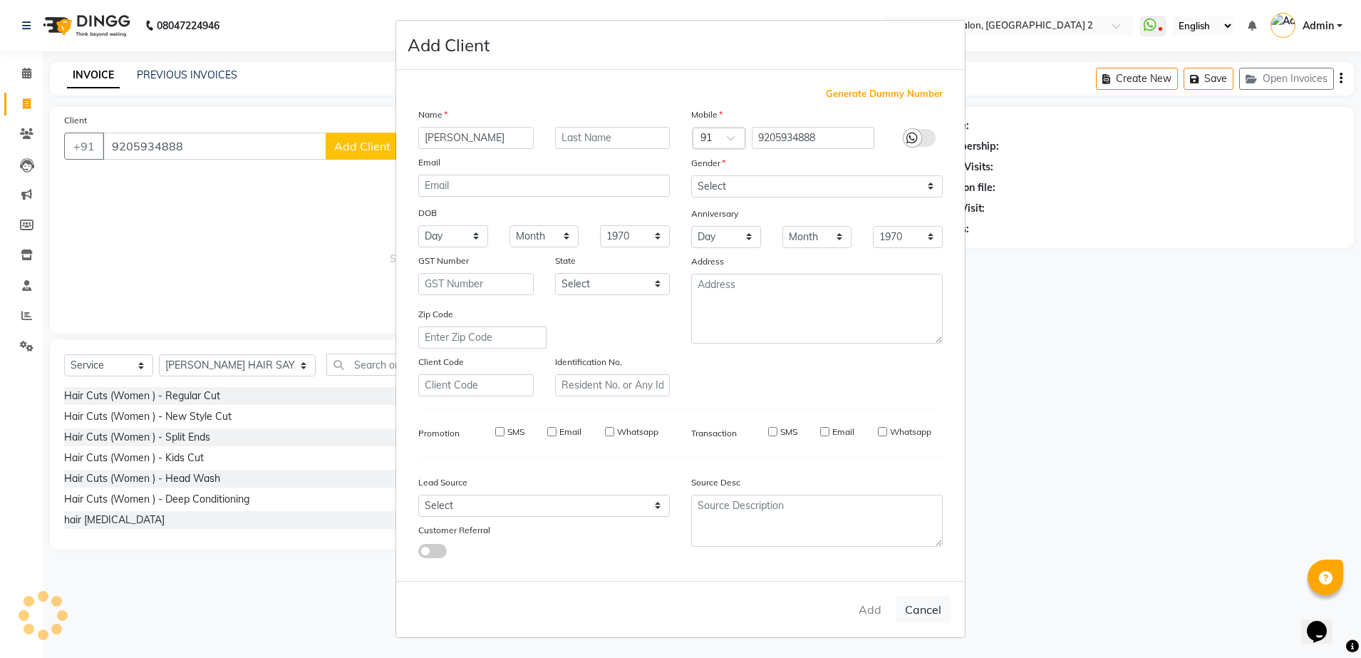
select select
checkbox input "false"
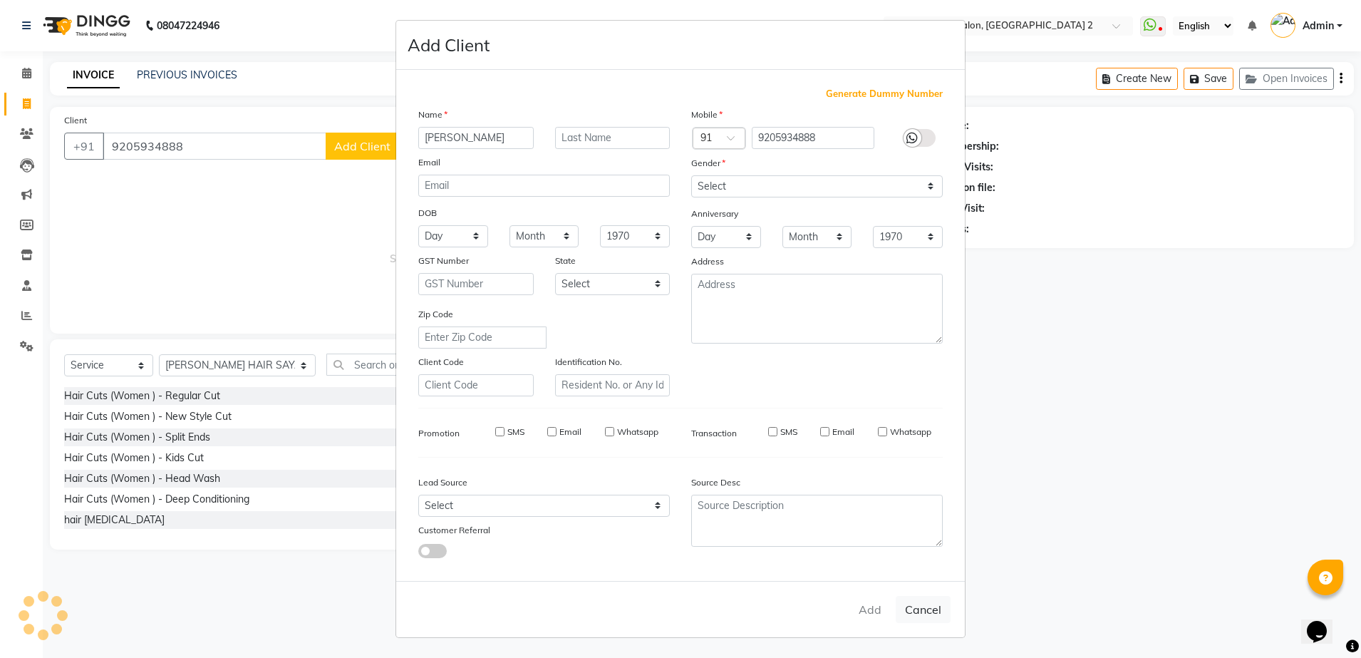
checkbox input "false"
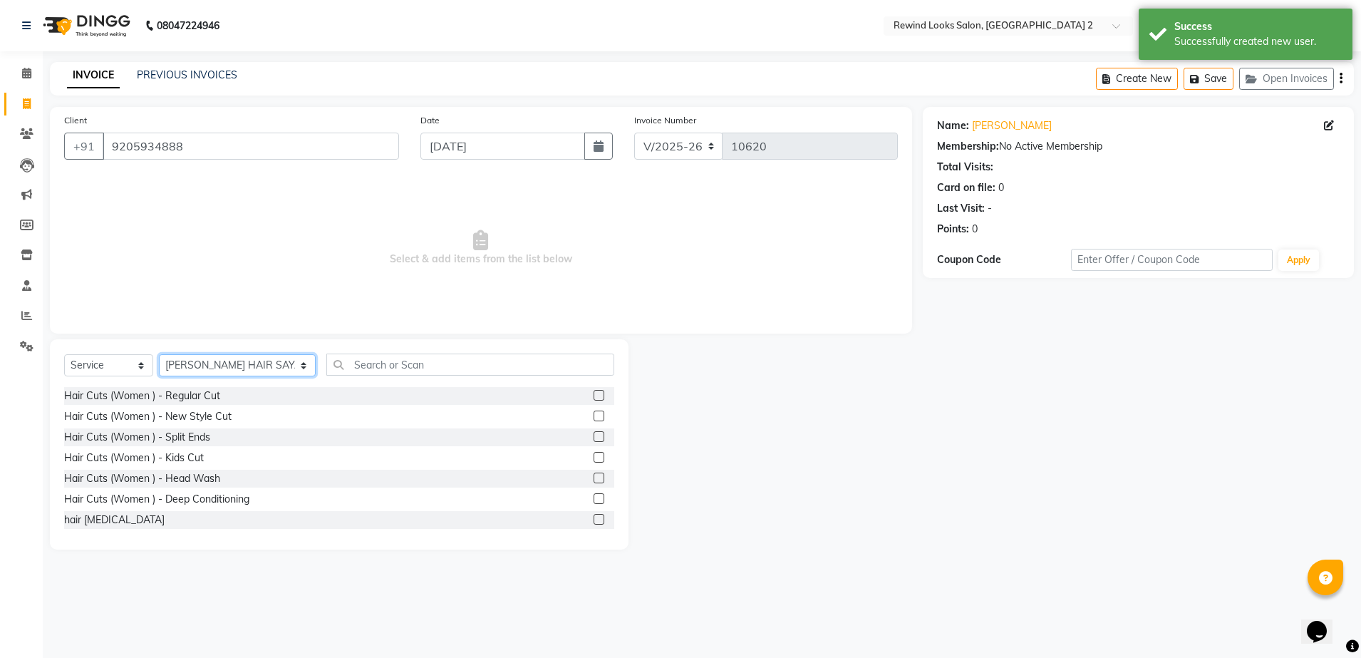
click at [226, 358] on select "Select Stylist [PERSON_NAME] aayat ADMIN Alfad hair Casa Ali Hair [PERSON_NAME]…" at bounding box center [237, 365] width 157 height 22
select select "58106"
click at [159, 354] on select "Select Stylist [PERSON_NAME] aayat ADMIN Alfad hair Casa Ali Hair [PERSON_NAME]…" at bounding box center [237, 365] width 157 height 22
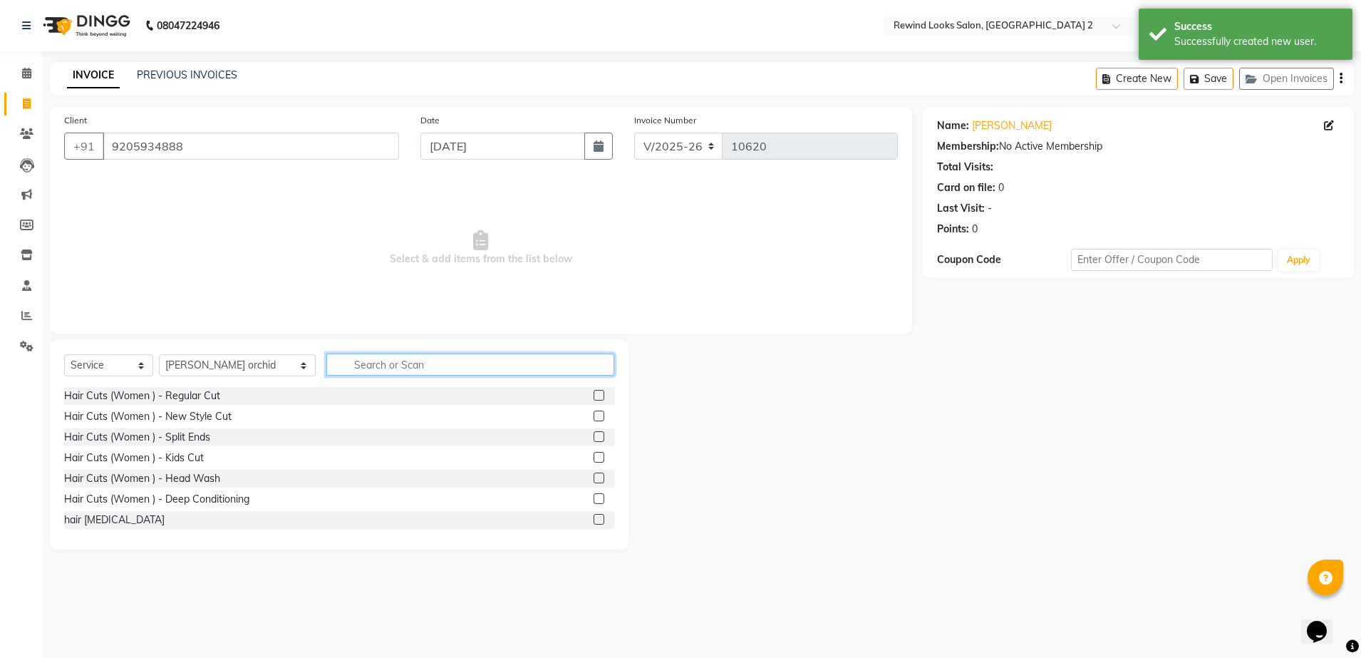
click at [332, 357] on input "text" at bounding box center [470, 364] width 288 height 22
type input "thre"
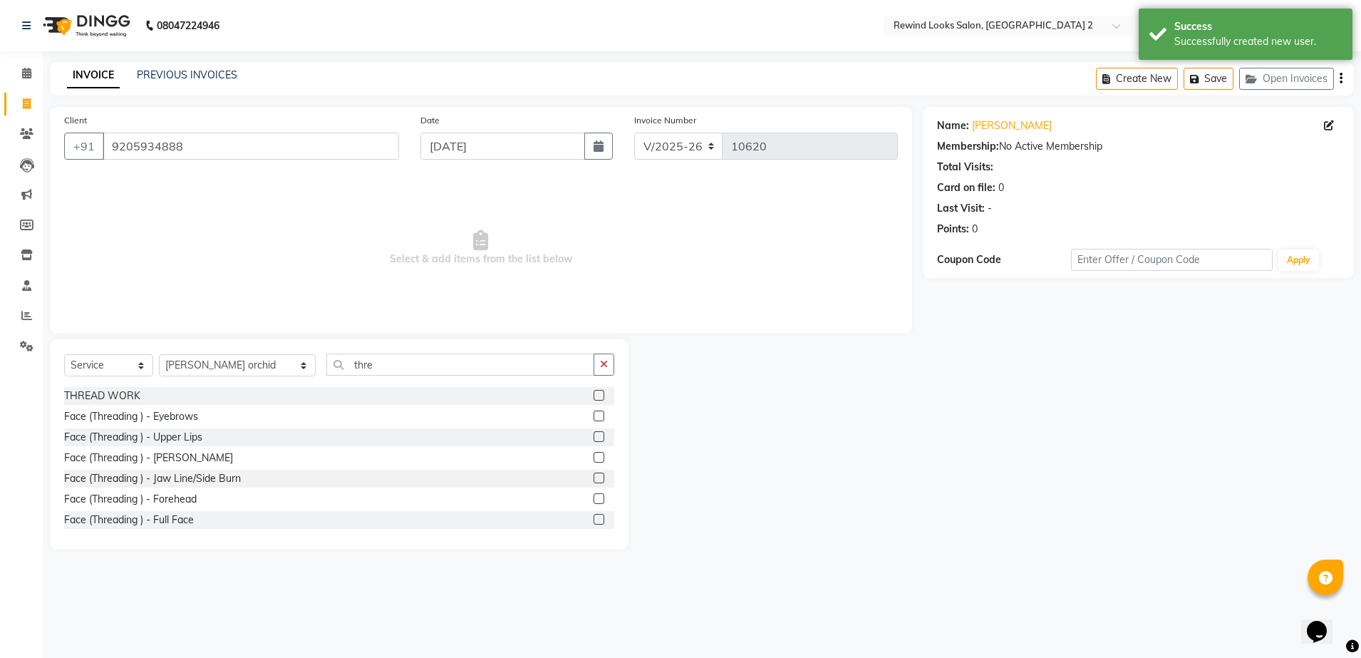
click at [594, 393] on label at bounding box center [599, 395] width 11 height 11
click at [594, 393] on input "checkbox" at bounding box center [598, 395] width 9 height 9
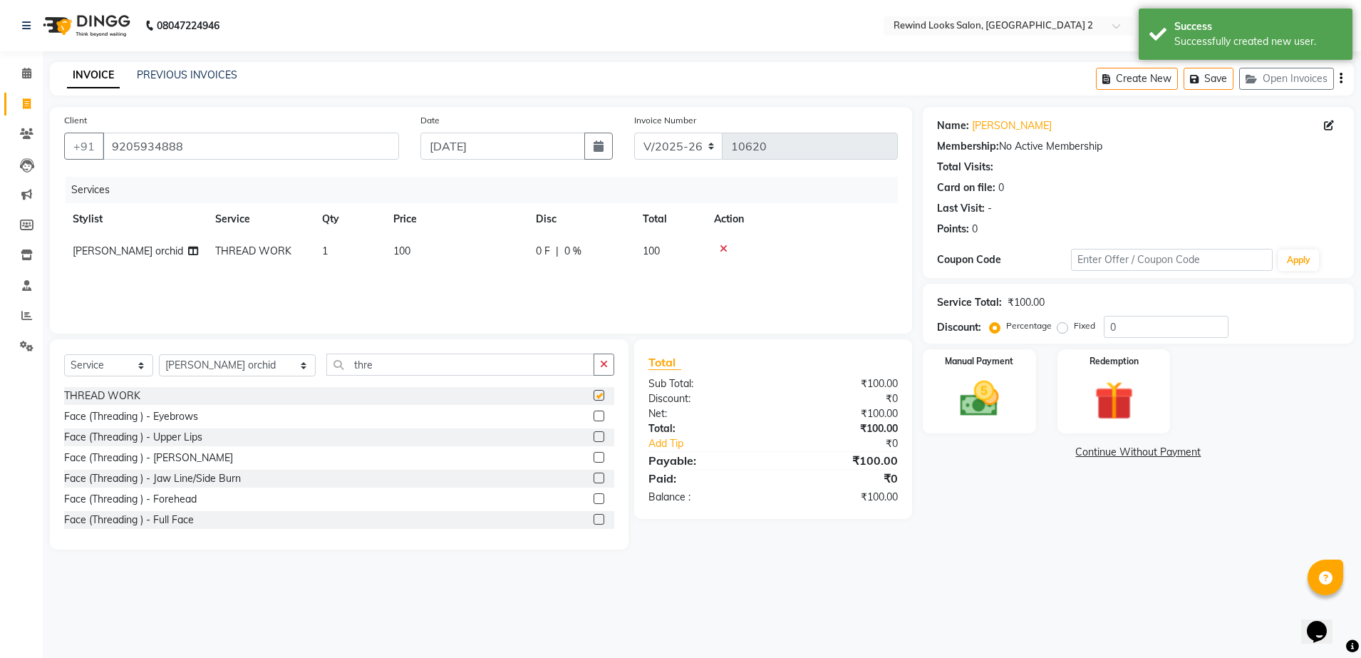
checkbox input "false"
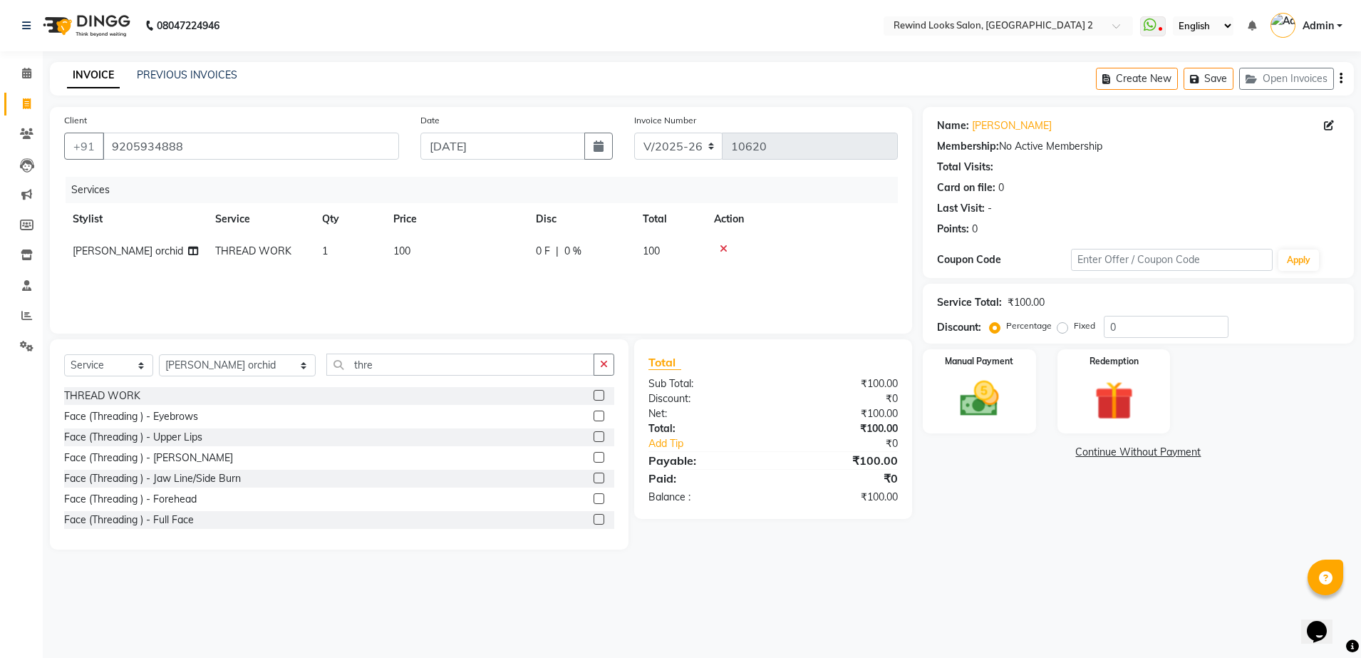
click at [452, 240] on td "100" at bounding box center [456, 251] width 143 height 32
select select "58106"
click at [489, 254] on input "100" at bounding box center [522, 255] width 125 height 22
type input "120"
click at [1008, 390] on img at bounding box center [979, 399] width 66 height 47
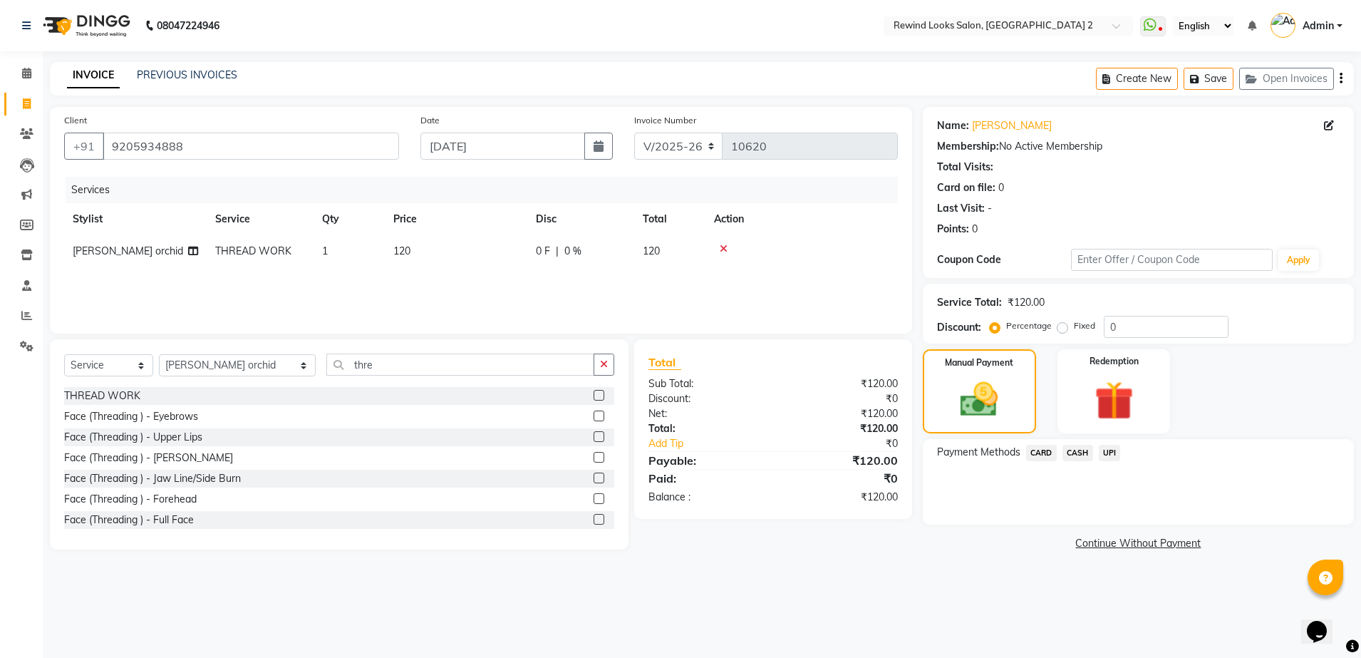
click at [1112, 459] on span "UPI" at bounding box center [1110, 453] width 22 height 16
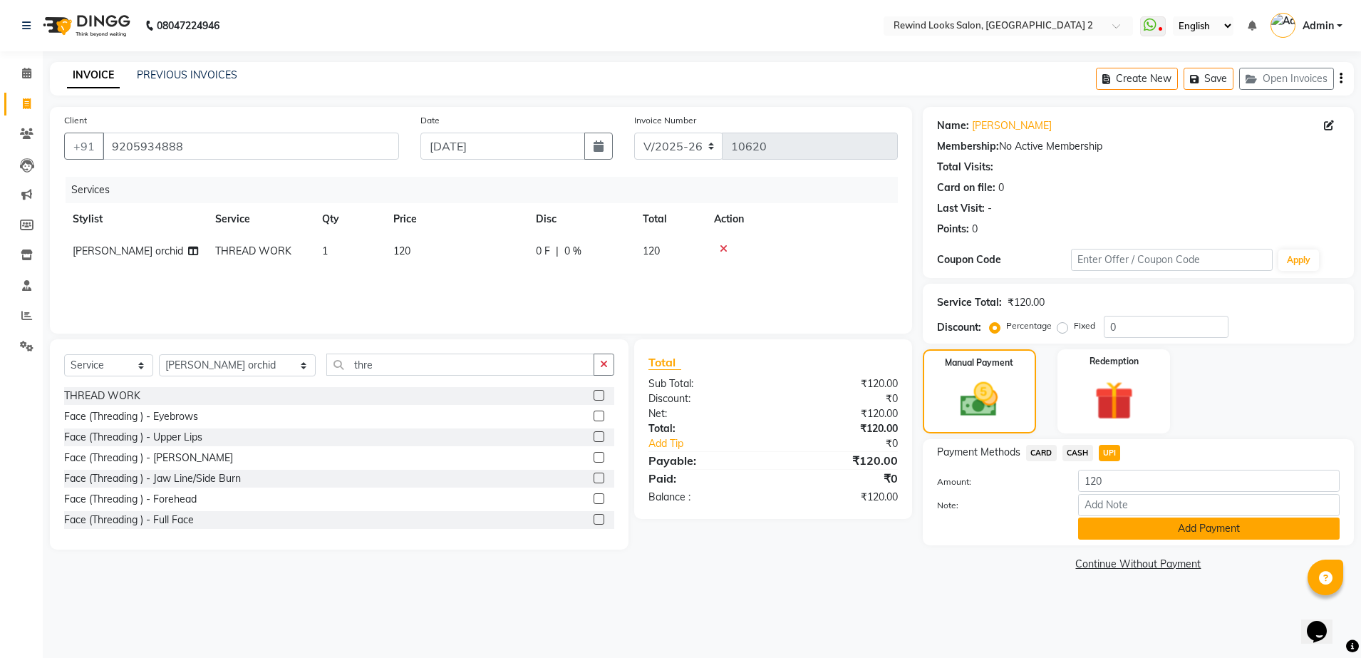
drag, startPoint x: 1114, startPoint y: 530, endPoint x: 1149, endPoint y: 530, distance: 34.2
click at [1149, 530] on button "Add Payment" at bounding box center [1209, 528] width 262 height 22
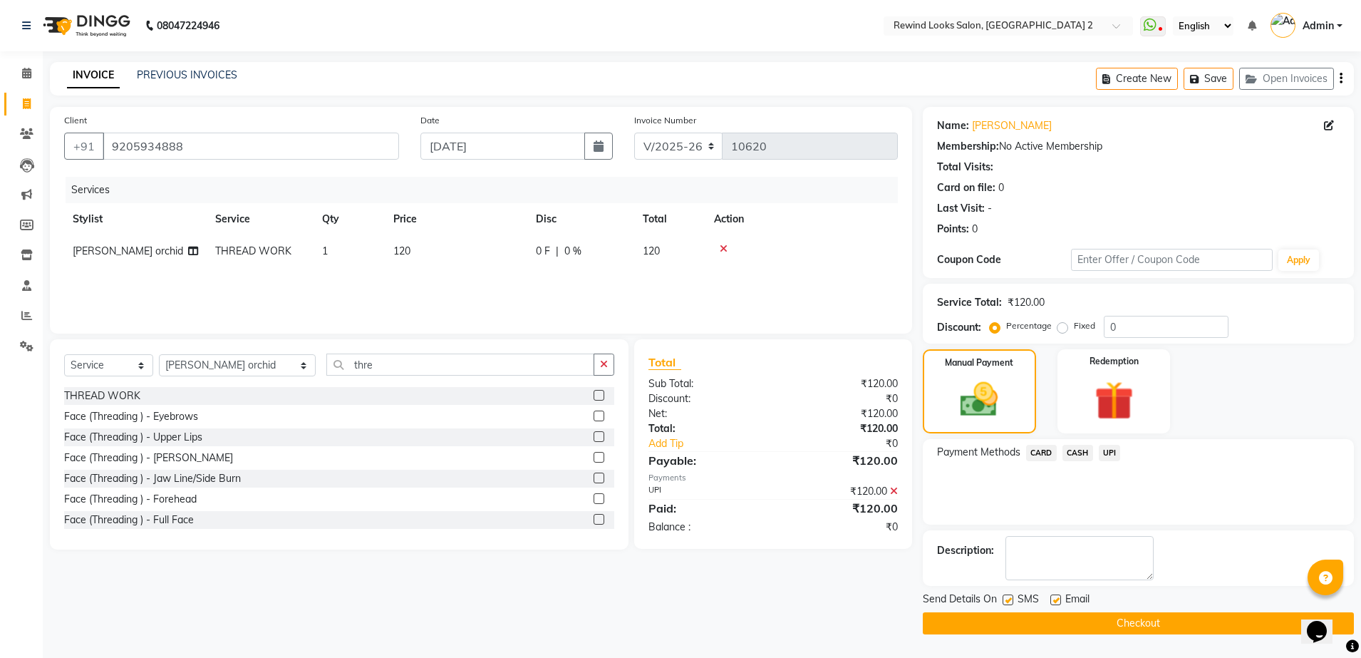
click at [1149, 530] on div "Description:" at bounding box center [1138, 558] width 431 height 56
click at [1109, 624] on button "Checkout" at bounding box center [1138, 623] width 431 height 22
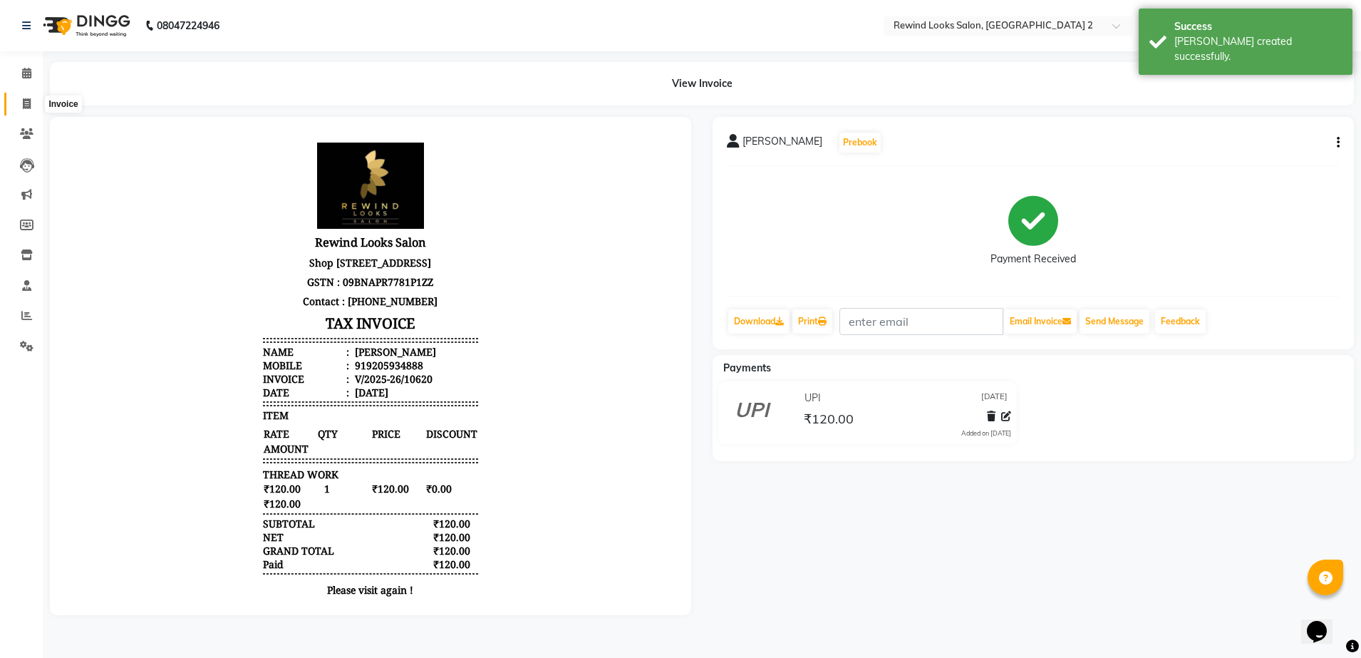
click at [20, 100] on span at bounding box center [26, 104] width 25 height 16
select select "service"
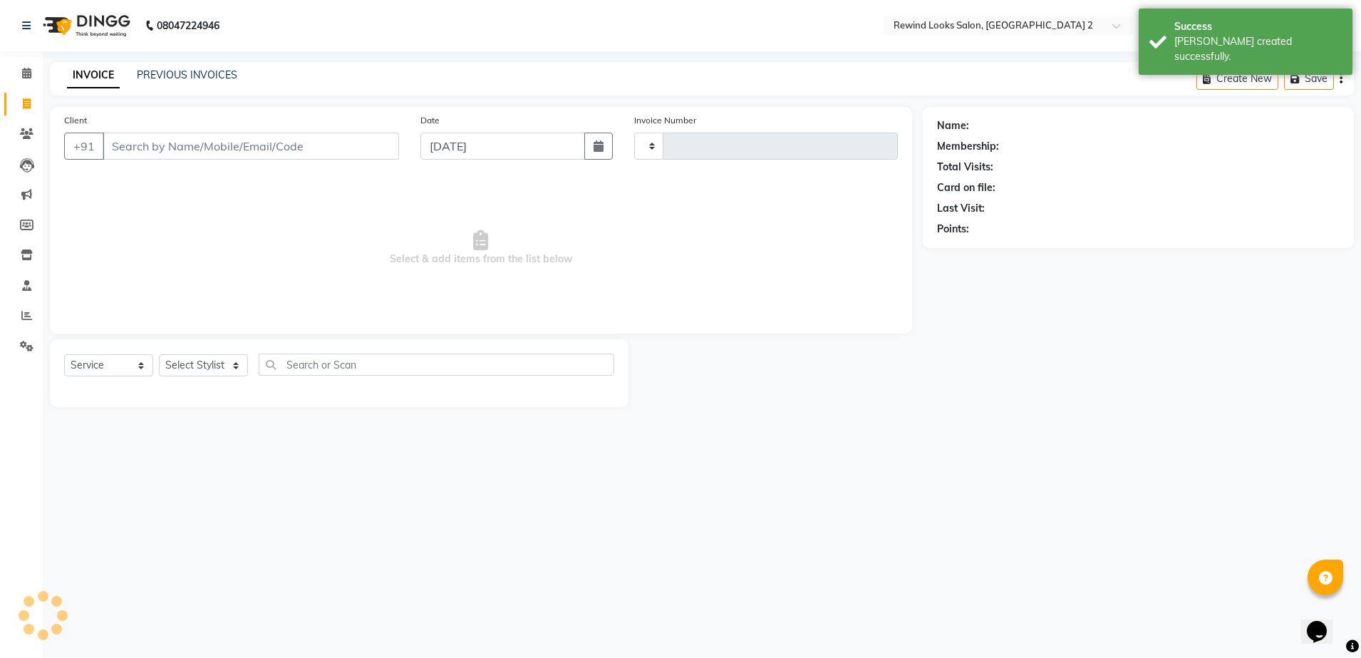
type input "10621"
select select "4640"
select select "27076"
